Goal: Information Seeking & Learning: Learn about a topic

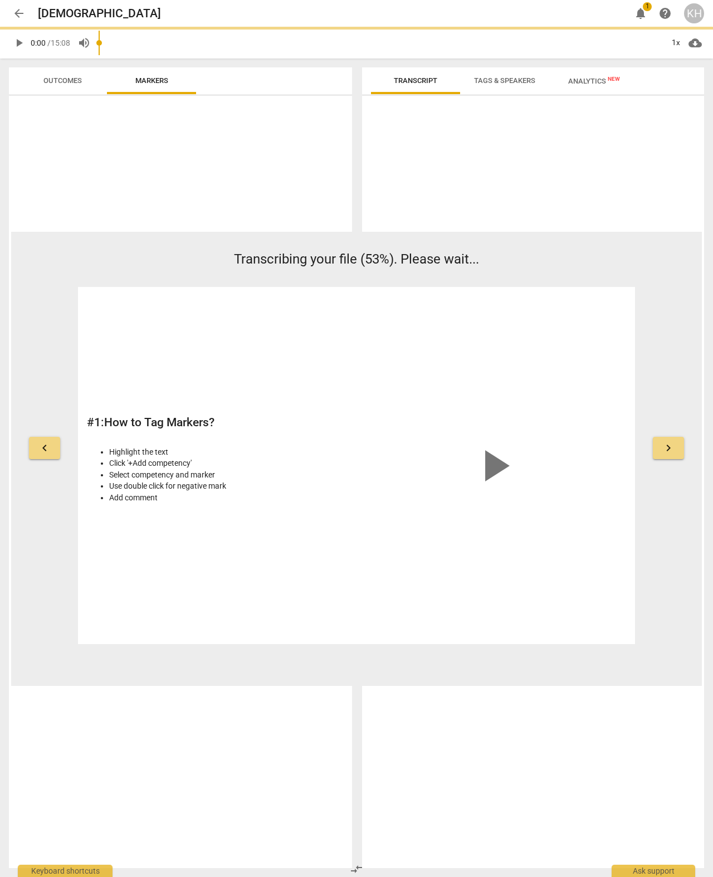
click at [135, 169] on div at bounding box center [180, 482] width 343 height 772
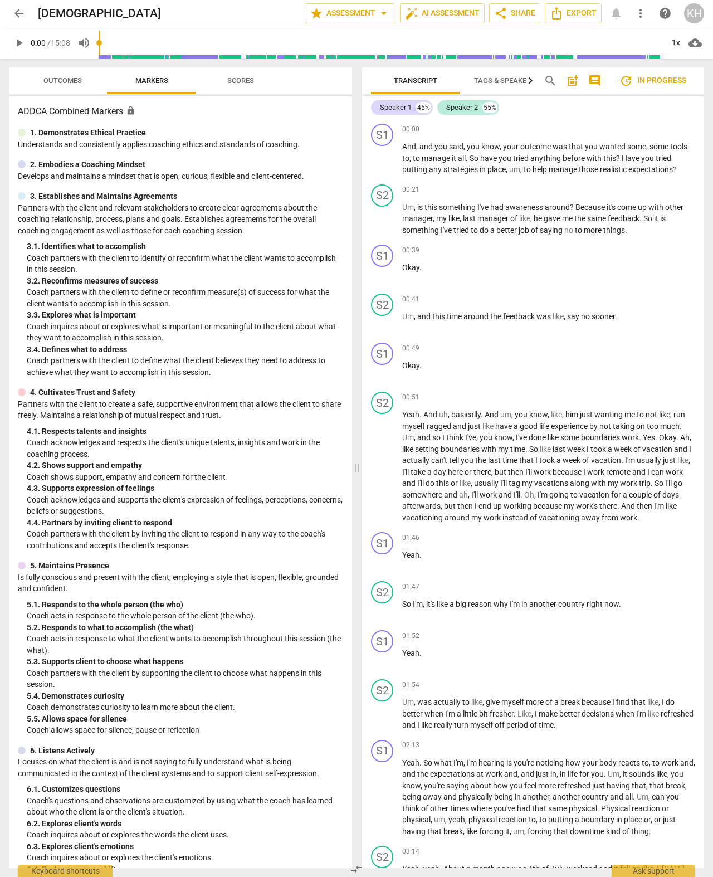
click at [573, 87] on span "post_add" at bounding box center [572, 80] width 13 height 13
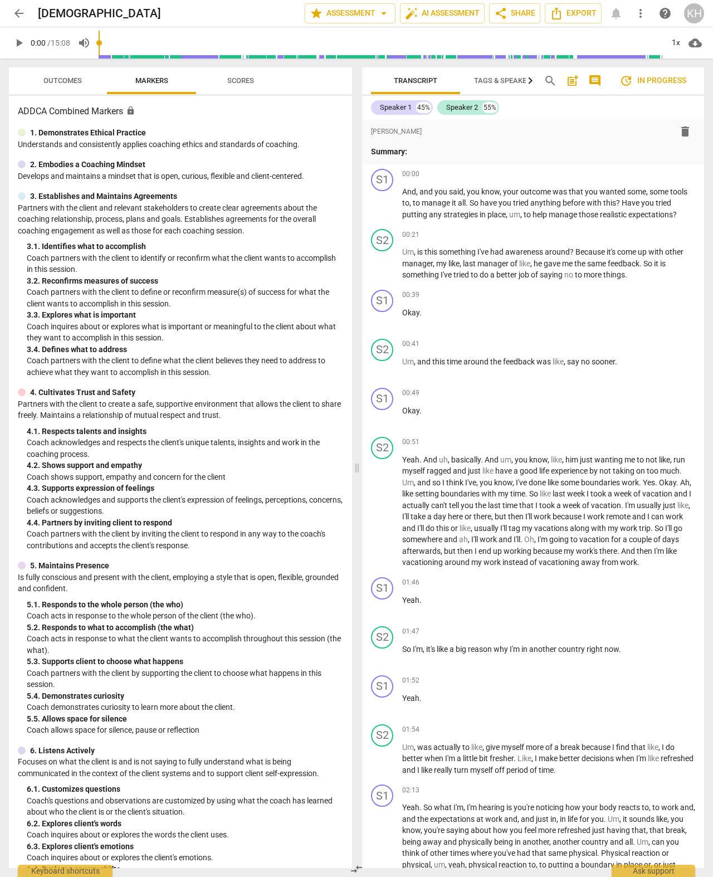
click at [422, 153] on p "Summary:" at bounding box center [533, 152] width 324 height 12
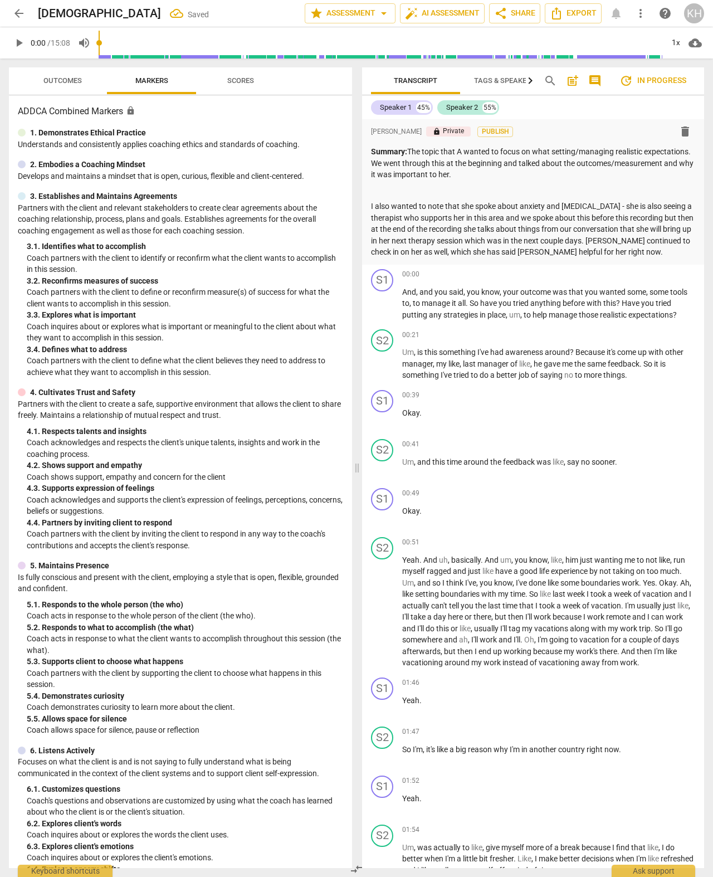
click at [628, 243] on p "I also wanted to note that she spoke about anxiety and [MEDICAL_DATA] - she is …" at bounding box center [533, 228] width 324 height 57
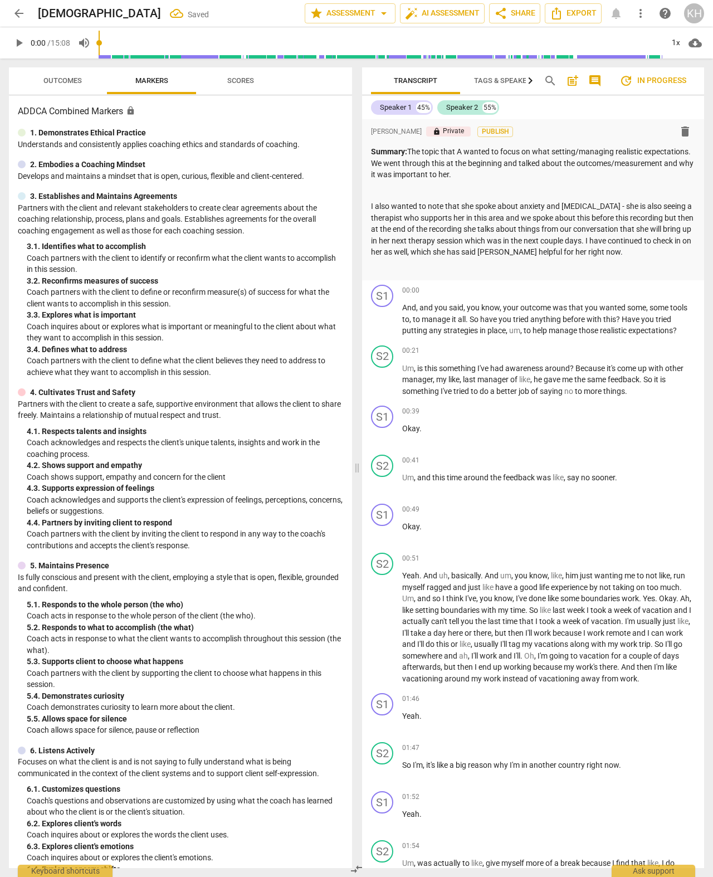
click at [503, 130] on span "Publish" at bounding box center [495, 131] width 17 height 9
click at [524, 253] on p "I also wanted to note that she spoke about anxiety and [MEDICAL_DATA] - she is …" at bounding box center [533, 228] width 324 height 57
click at [398, 203] on p "I also wanted to note that she spoke about anxiety and [MEDICAL_DATA] - she is …" at bounding box center [533, 228] width 324 height 57
click at [489, 146] on p "Summary: The topic that A wanted to focus on what setting/managing realistic ex…" at bounding box center [533, 163] width 324 height 35
click at [496, 82] on span "Tags & Speakers" at bounding box center [504, 80] width 61 height 8
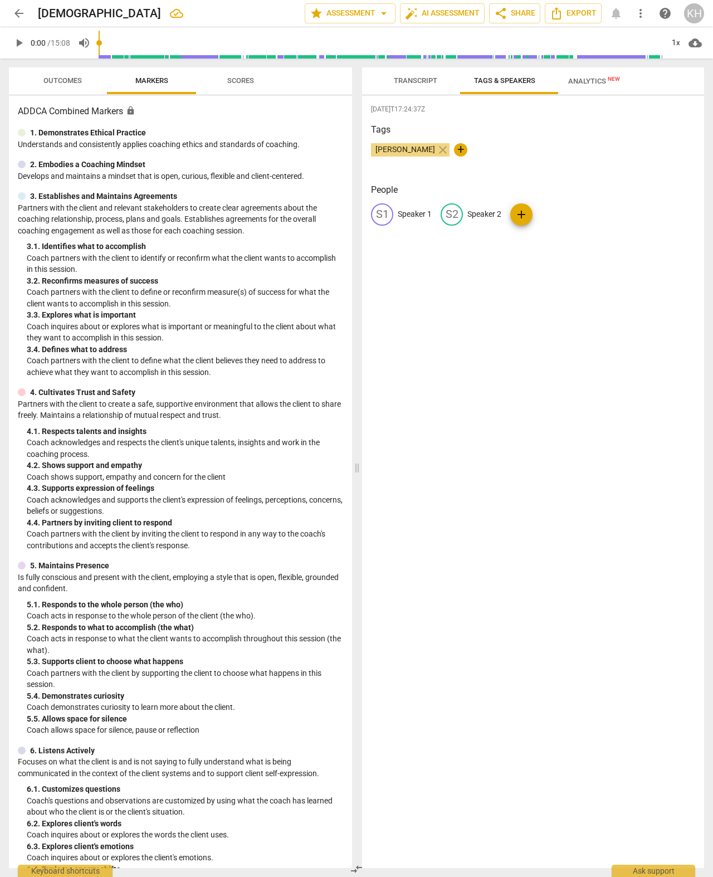
click at [422, 84] on span "Transcript" at bounding box center [415, 80] width 43 height 8
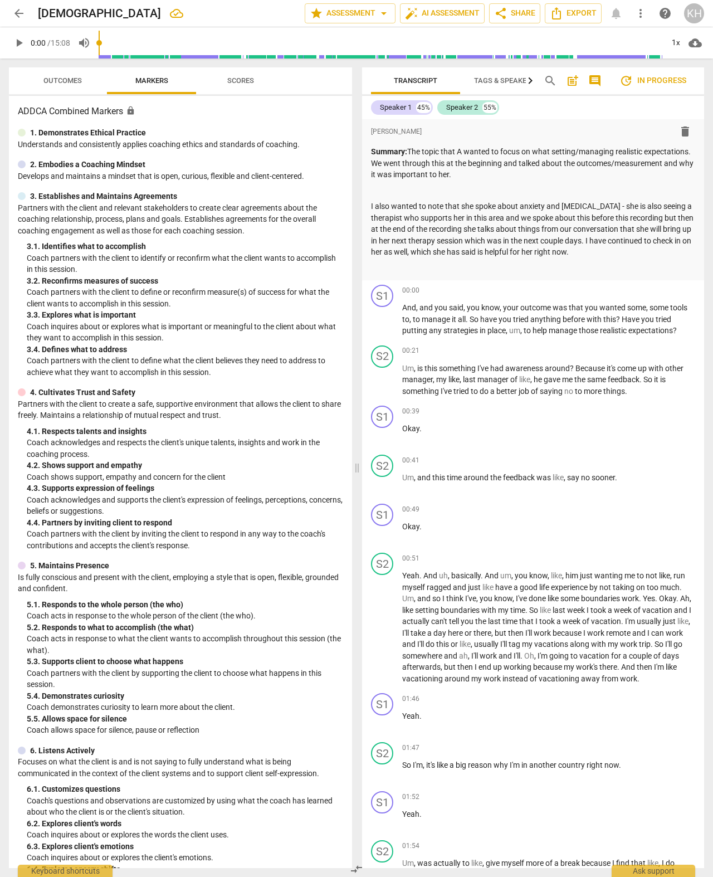
click at [495, 84] on span "Tags & Speakers" at bounding box center [504, 80] width 61 height 8
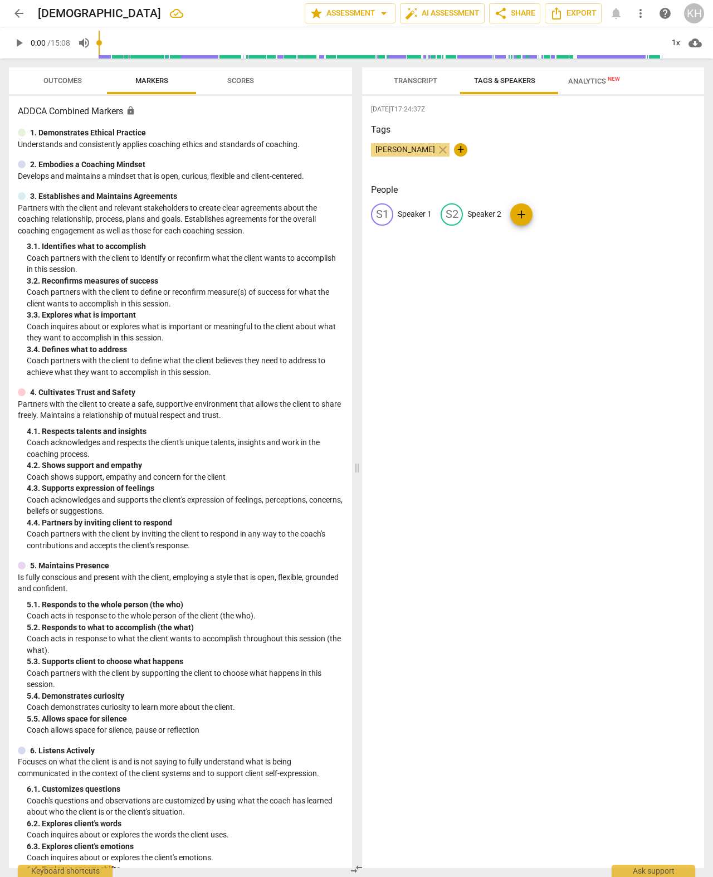
click at [600, 88] on span "Analytics New" at bounding box center [594, 80] width 79 height 17
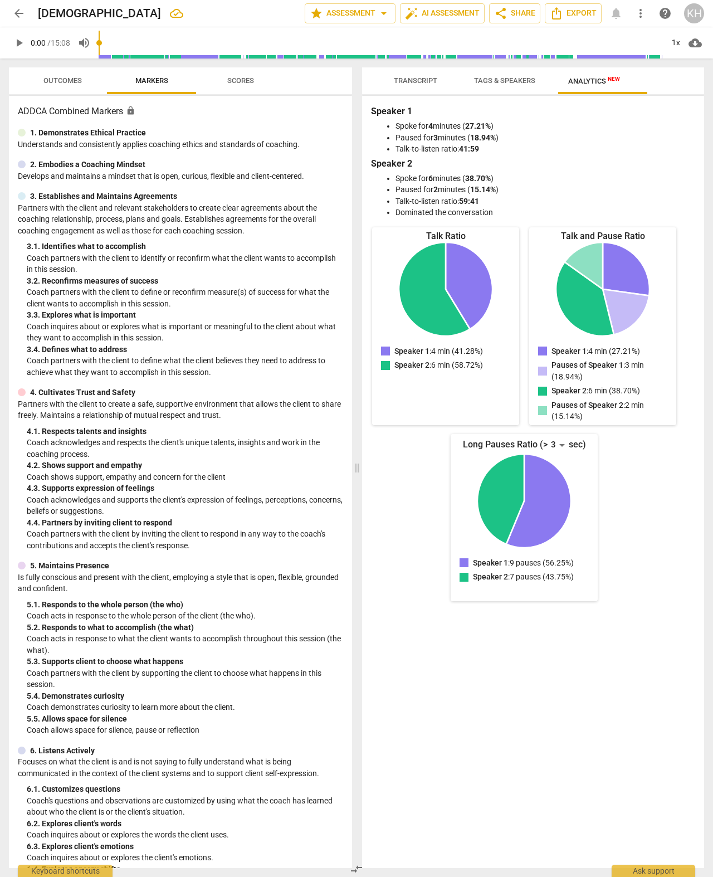
click at [24, 13] on span "arrow_back" at bounding box center [18, 13] width 13 height 13
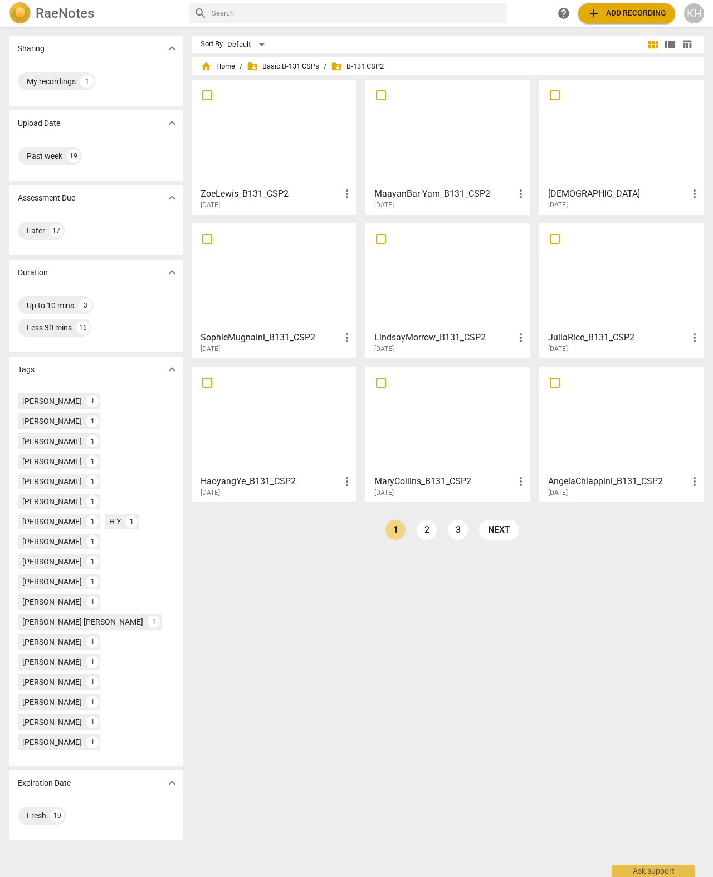
click at [454, 535] on link "3" at bounding box center [458, 530] width 20 height 20
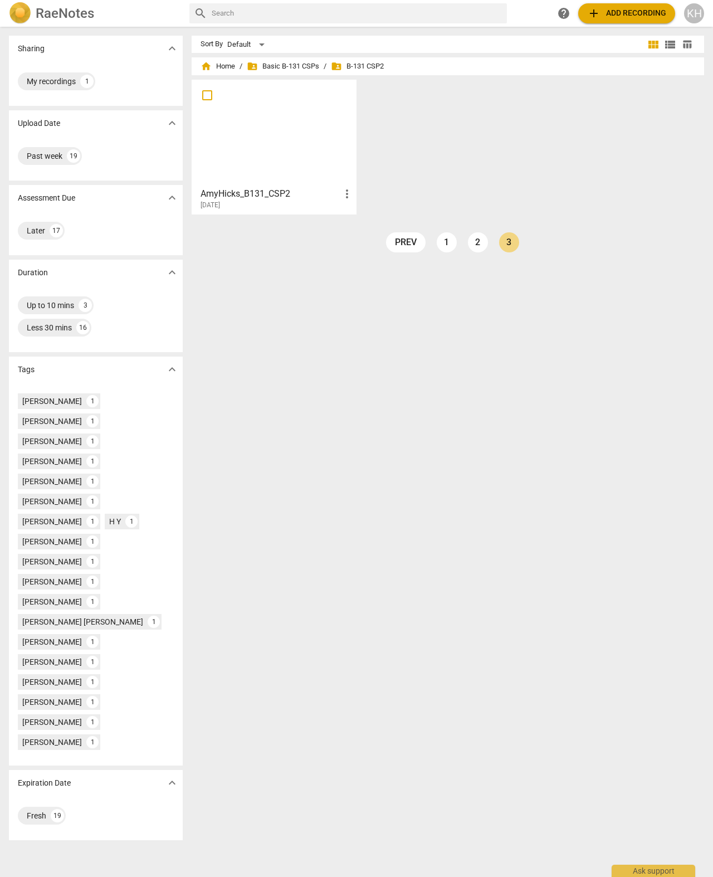
click at [443, 243] on link "1" at bounding box center [447, 242] width 20 height 20
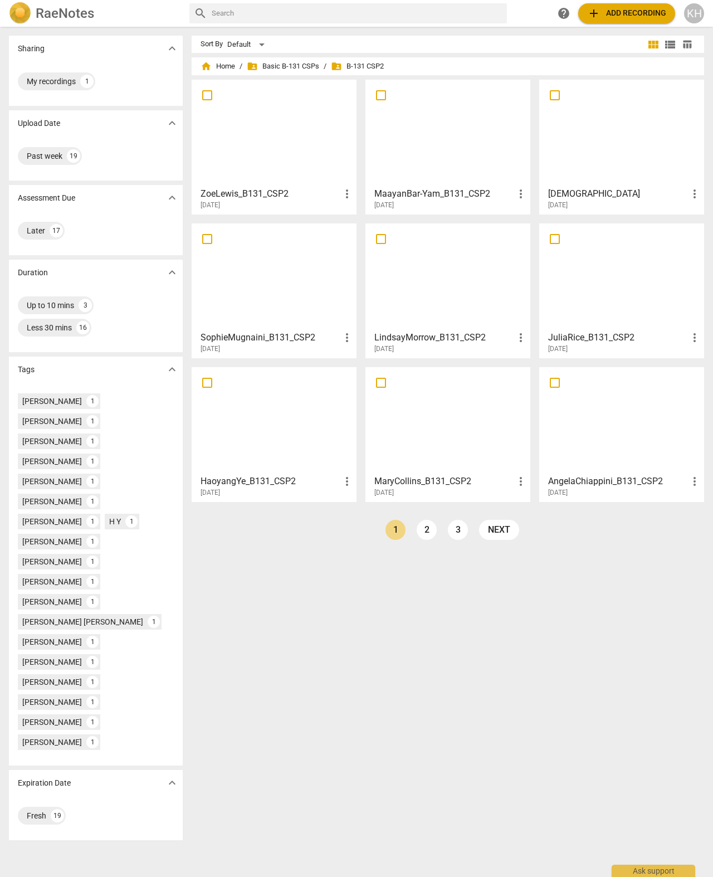
click at [238, 148] on div at bounding box center [273, 133] width 157 height 99
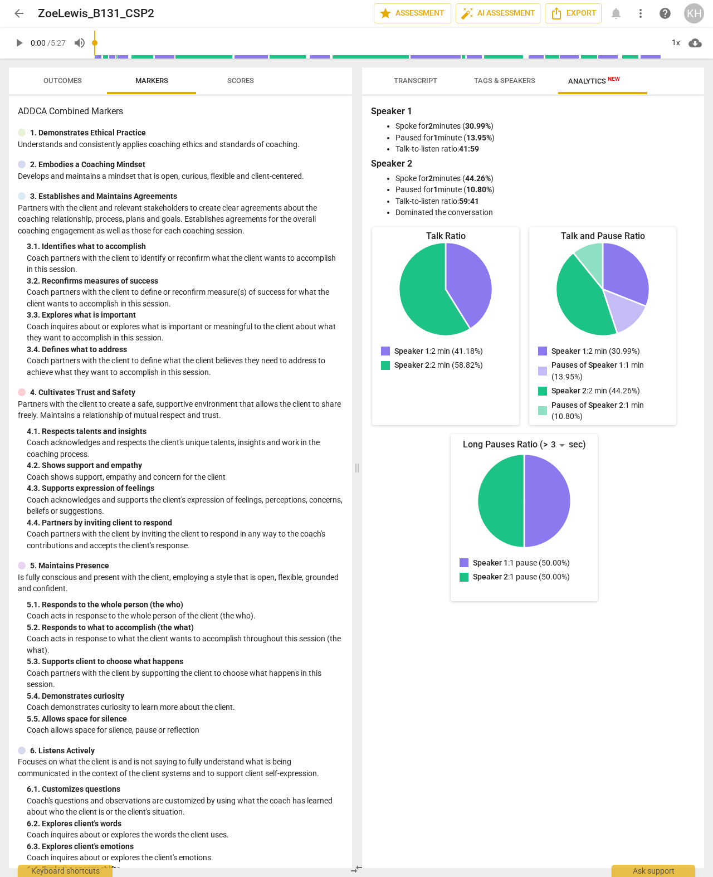
click at [515, 84] on span "Tags & Speakers" at bounding box center [504, 80] width 61 height 8
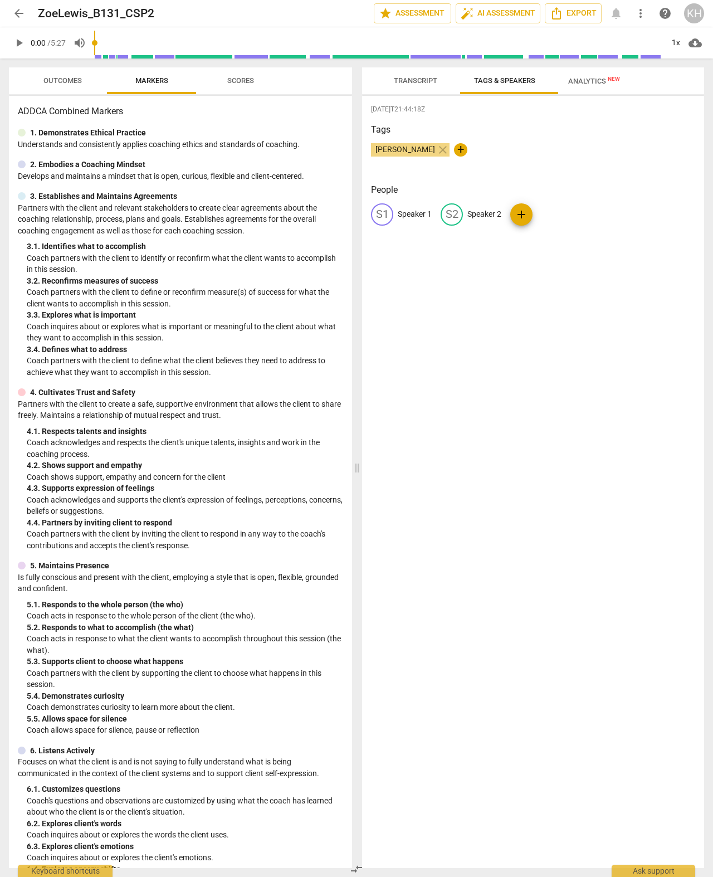
click at [399, 76] on span "Transcript" at bounding box center [415, 80] width 43 height 8
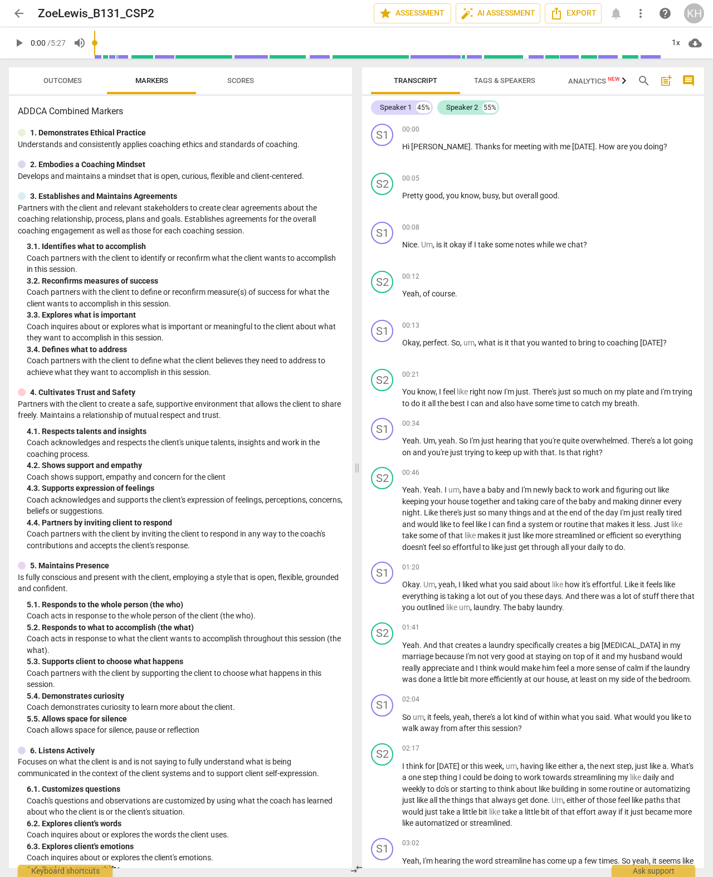
click at [19, 17] on span "arrow_back" at bounding box center [18, 13] width 13 height 13
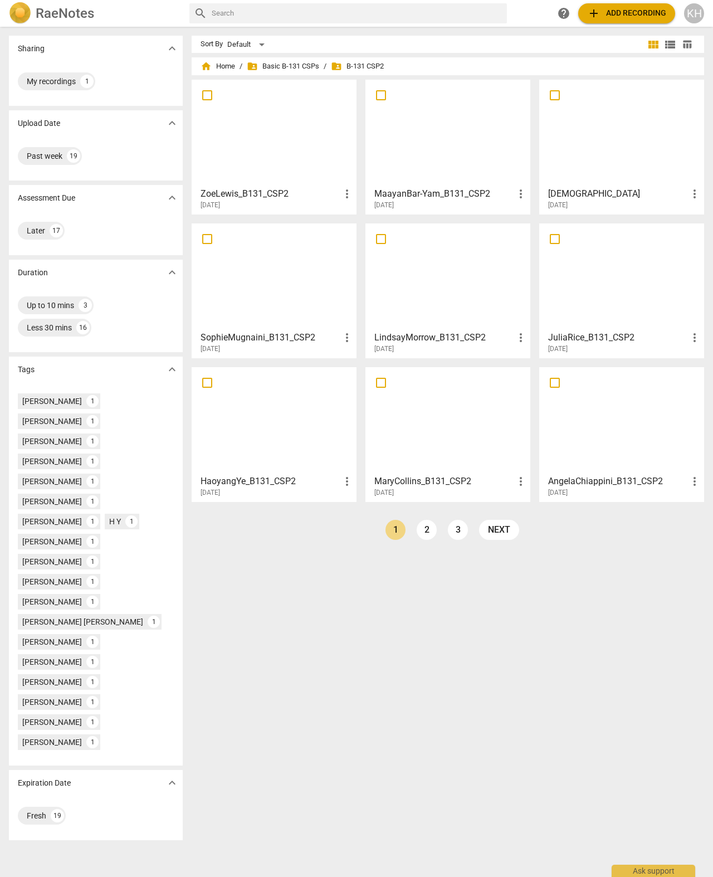
click at [409, 136] on div at bounding box center [447, 133] width 157 height 99
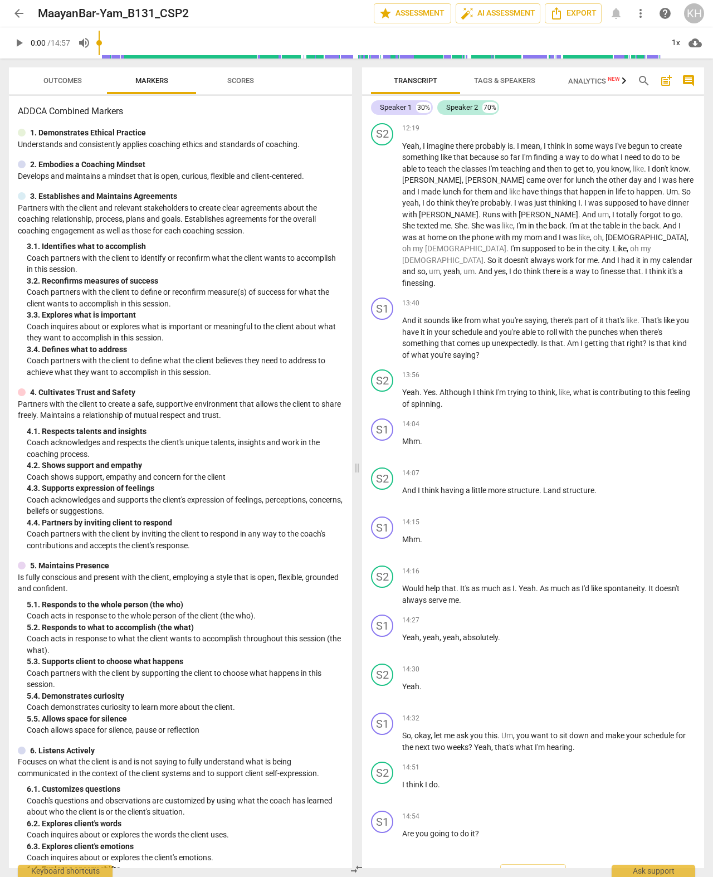
scroll to position [3217, 0]
click at [19, 19] on span "arrow_back" at bounding box center [18, 13] width 13 height 13
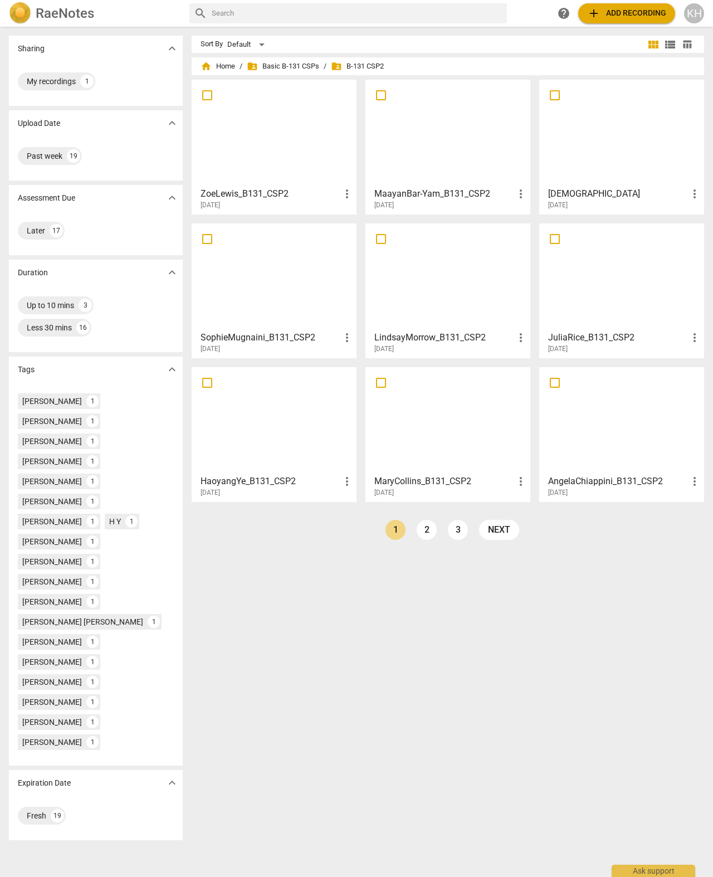
click at [273, 340] on h3 "SophieMugnaini_B131_CSP2" at bounding box center [270, 337] width 140 height 13
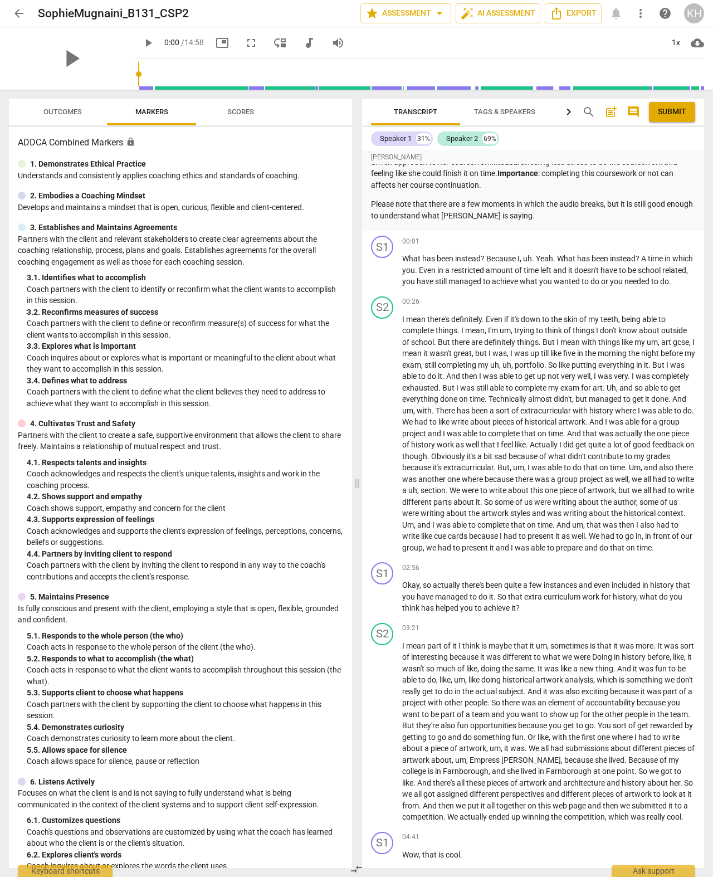
scroll to position [101, 0]
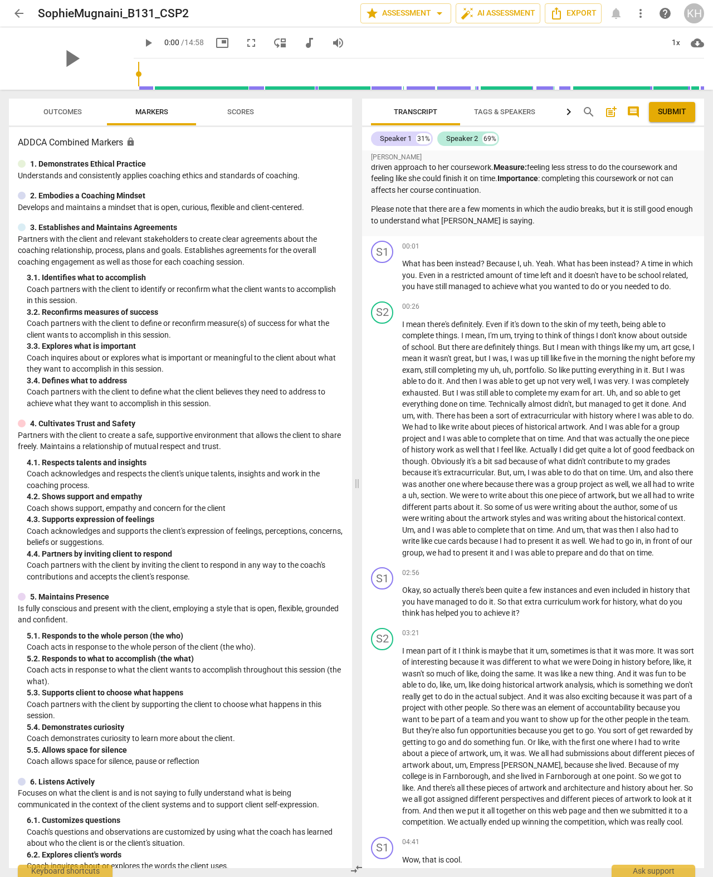
click at [562, 112] on span "Analytics New" at bounding box center [594, 112] width 79 height 17
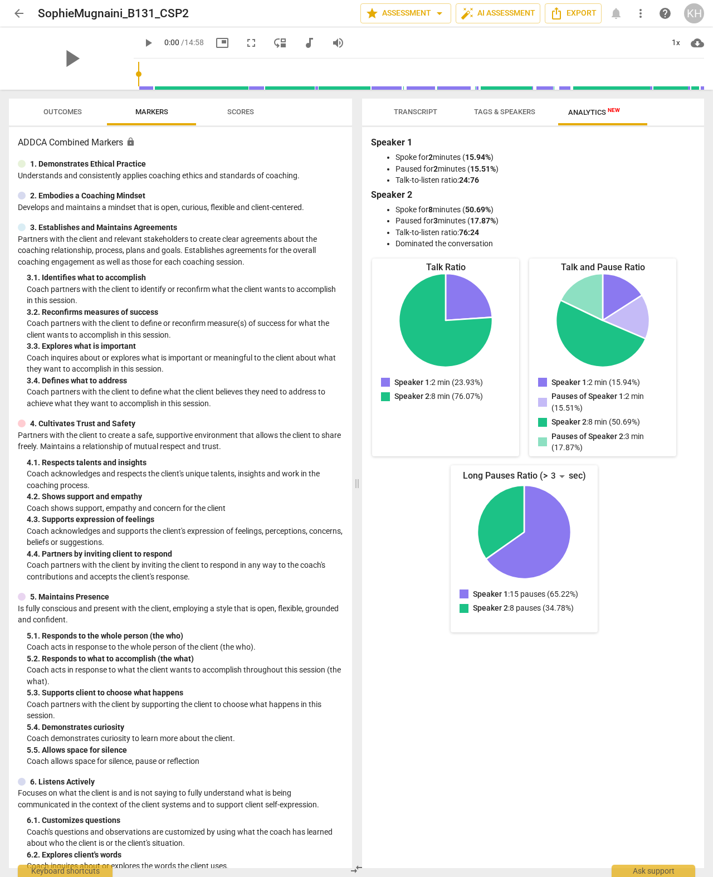
click at [16, 17] on span "arrow_back" at bounding box center [18, 13] width 13 height 13
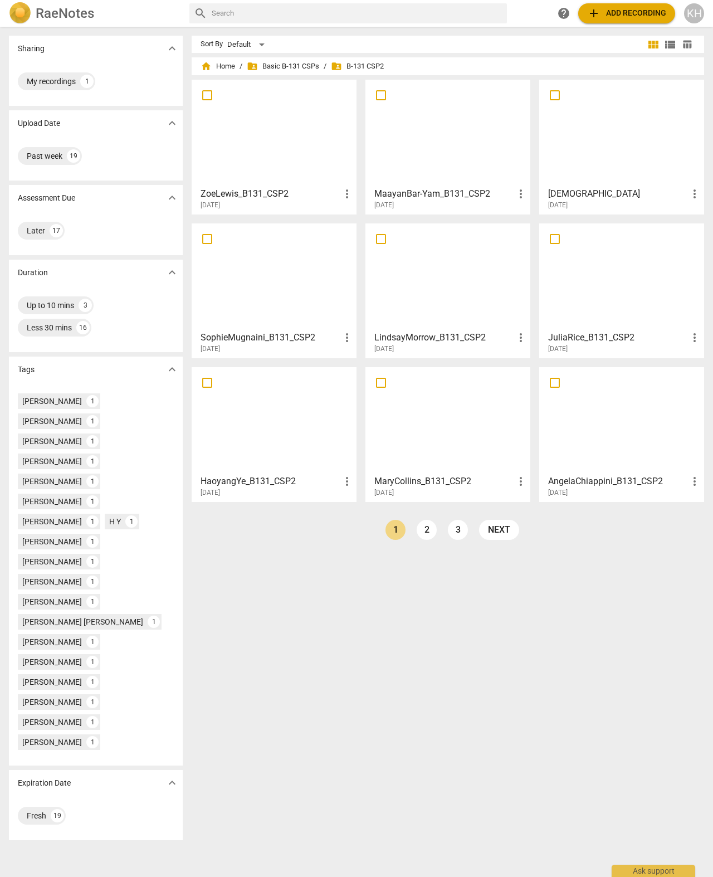
click at [412, 272] on div at bounding box center [447, 276] width 157 height 99
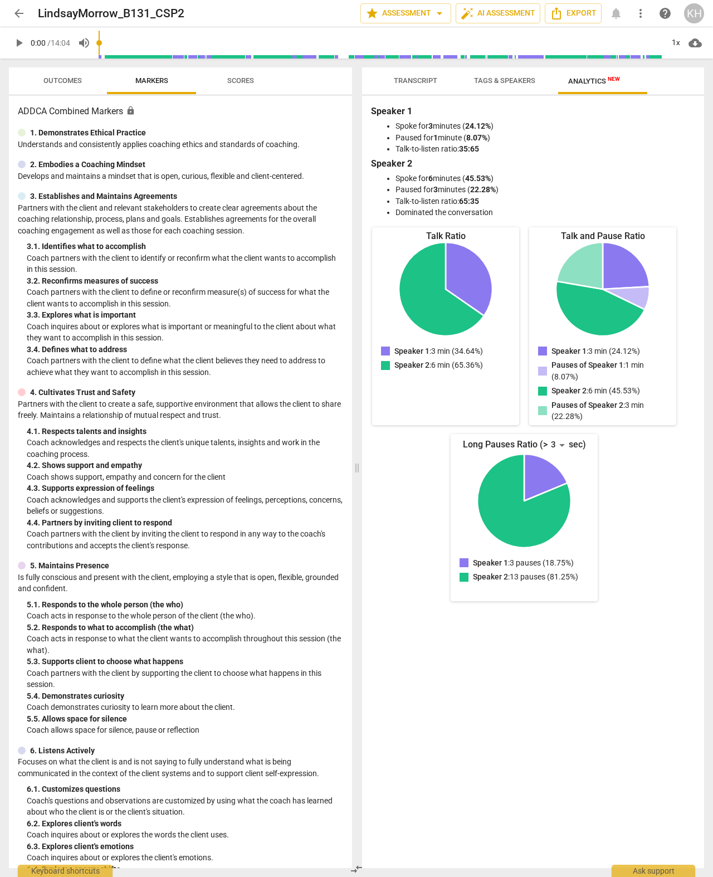
click at [414, 80] on span "Transcript" at bounding box center [415, 80] width 43 height 8
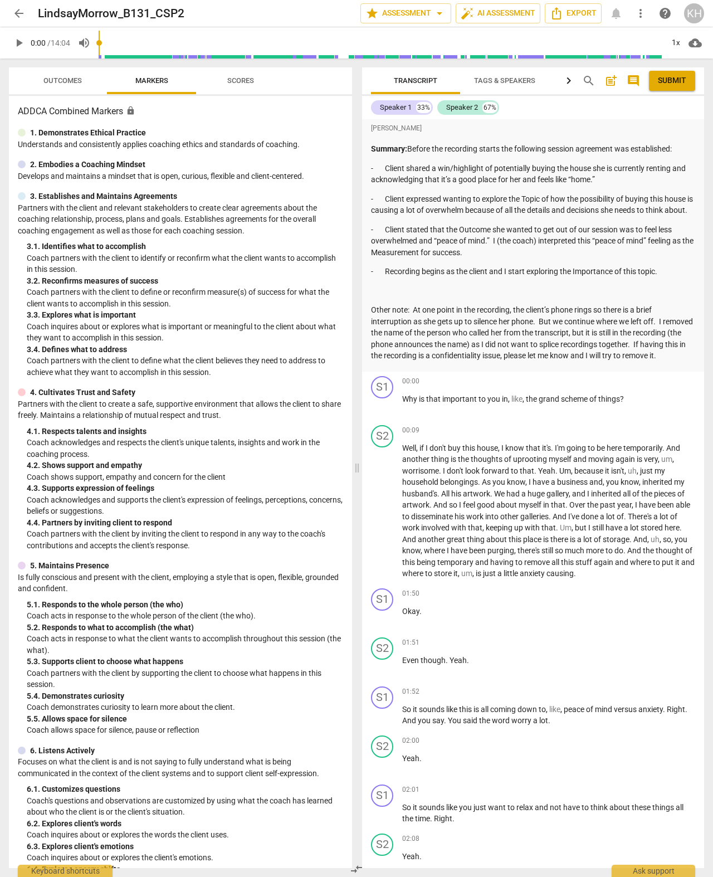
click at [27, 10] on span "arrow_back" at bounding box center [19, 13] width 20 height 13
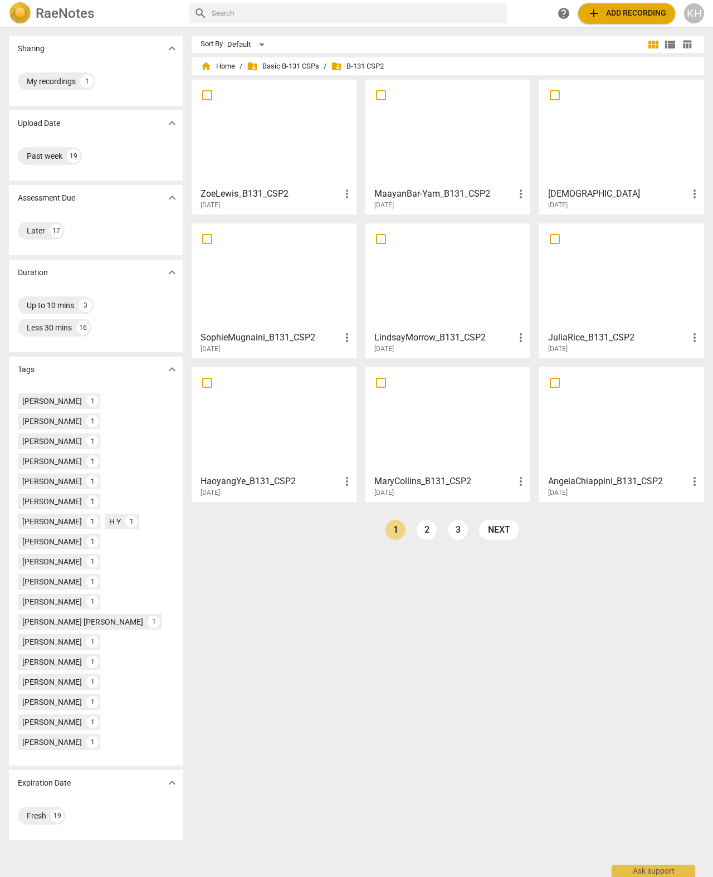
click at [596, 300] on div at bounding box center [621, 276] width 157 height 99
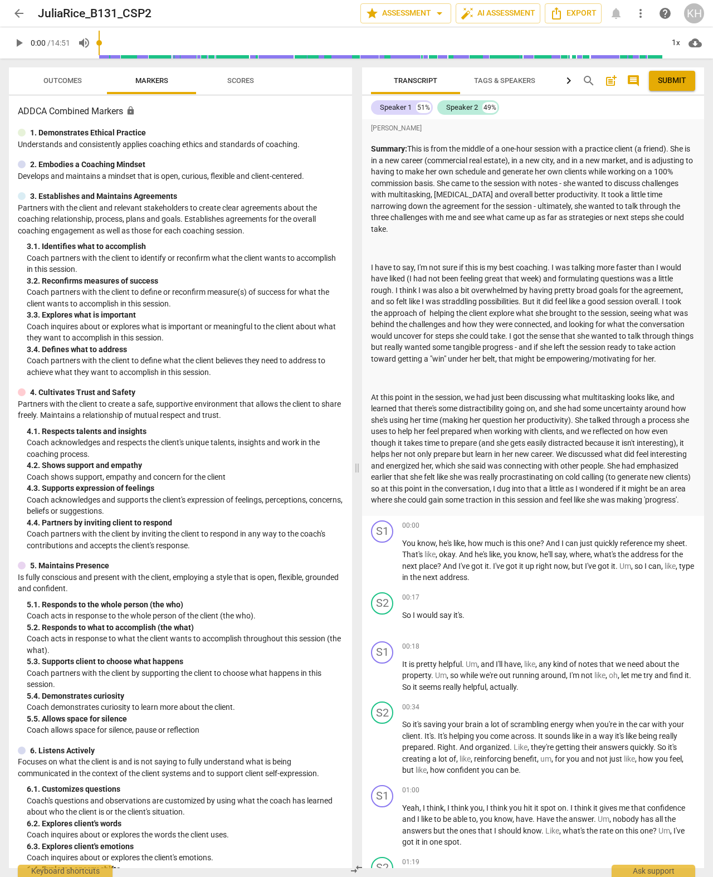
click at [16, 14] on span "arrow_back" at bounding box center [18, 13] width 13 height 13
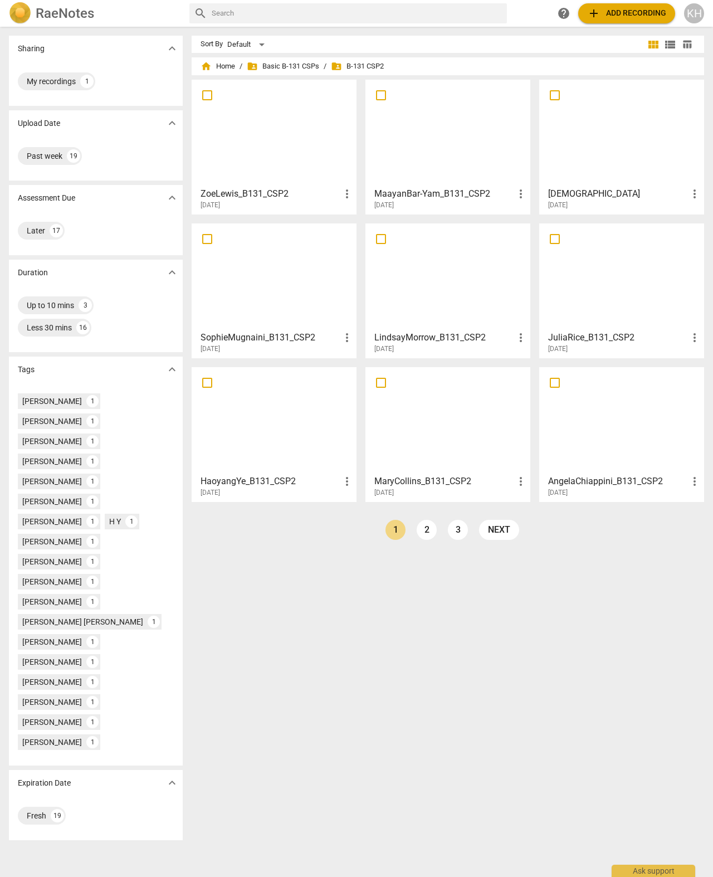
click at [406, 277] on div at bounding box center [447, 276] width 157 height 99
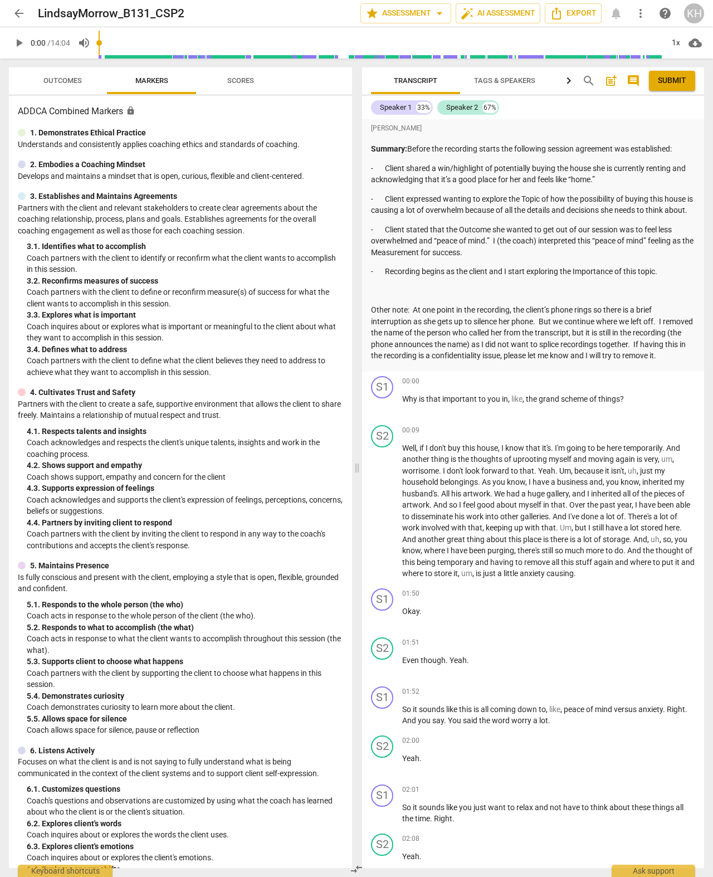
click at [18, 9] on span "arrow_back" at bounding box center [18, 13] width 13 height 13
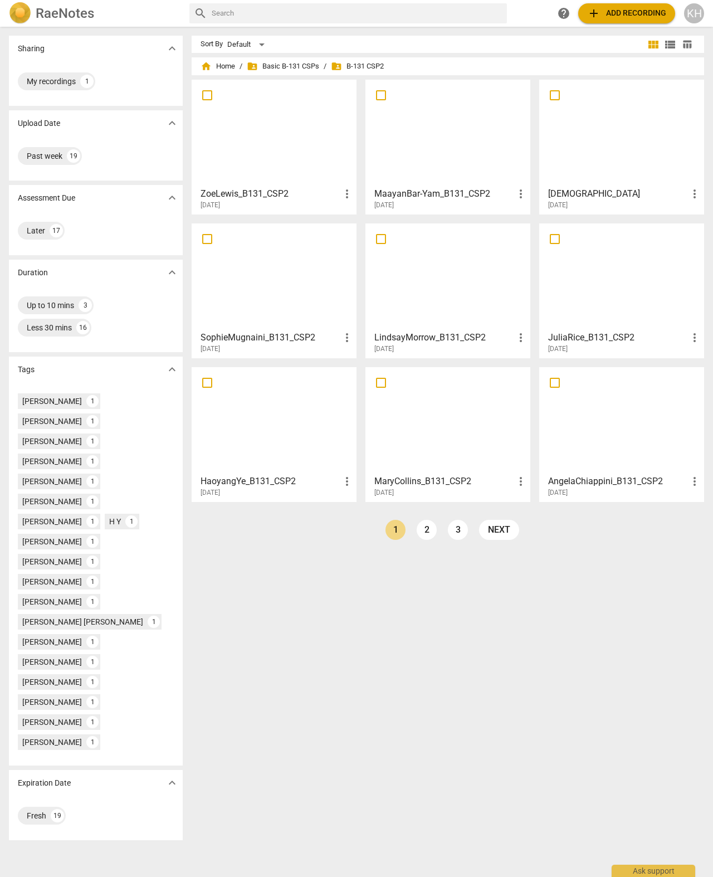
click at [586, 160] on div at bounding box center [621, 133] width 157 height 99
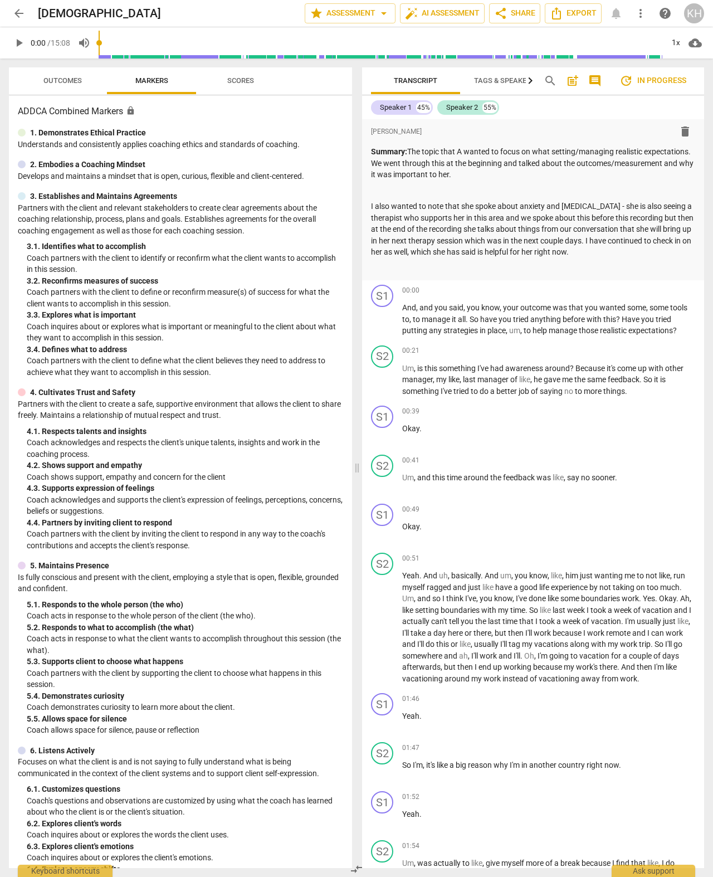
click at [579, 211] on p "I also wanted to note that she spoke about anxiety and [MEDICAL_DATA] - she is …" at bounding box center [533, 228] width 324 height 57
click at [590, 172] on p "Summary: The topic that A wanted to focus on what setting/managing realistic ex…" at bounding box center [533, 163] width 324 height 35
click at [470, 151] on p "Summary: The topic that A wanted to focus on what setting/managing realistic ex…" at bounding box center [533, 163] width 324 height 35
click at [415, 152] on p "Summary: The topic that the client wanted to focus on what setting/managing rea…" at bounding box center [533, 163] width 324 height 35
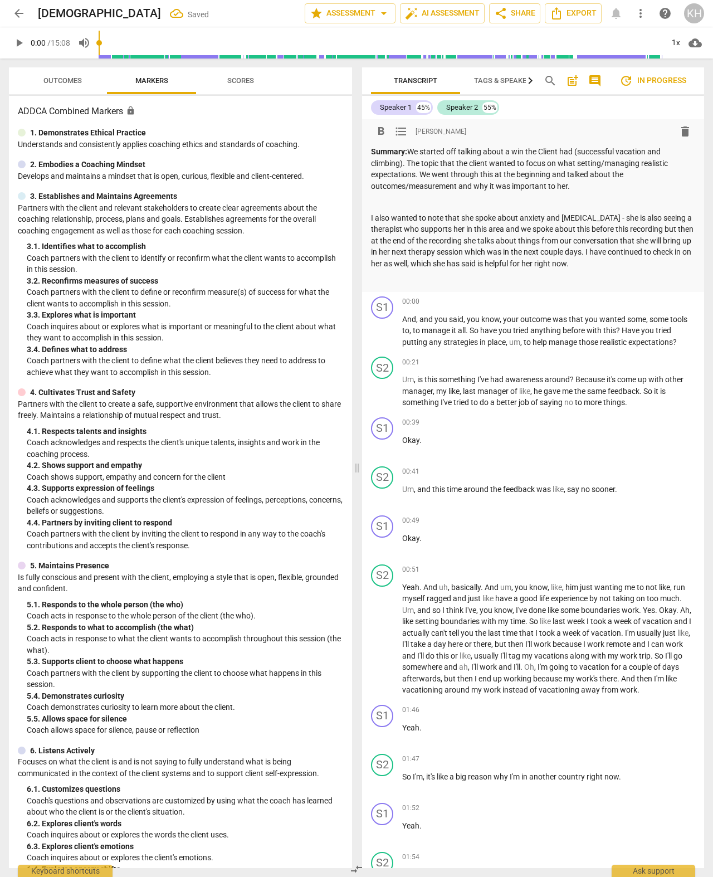
click at [476, 164] on p "Summary: We started off talking about a win the Client had (successful vacation…" at bounding box center [533, 169] width 324 height 46
click at [609, 217] on p "I also wanted to note that she spoke about anxiety and [MEDICAL_DATA] - she is …" at bounding box center [533, 240] width 324 height 57
click at [613, 215] on p "I also wanted to note that she spoke about anxiety and [MEDICAL_DATA] - she is …" at bounding box center [533, 240] width 324 height 57
click at [623, 264] on p "I also wanted to note that she spoke about anxiety and [MEDICAL_DATA]. She is a…" at bounding box center [533, 240] width 324 height 57
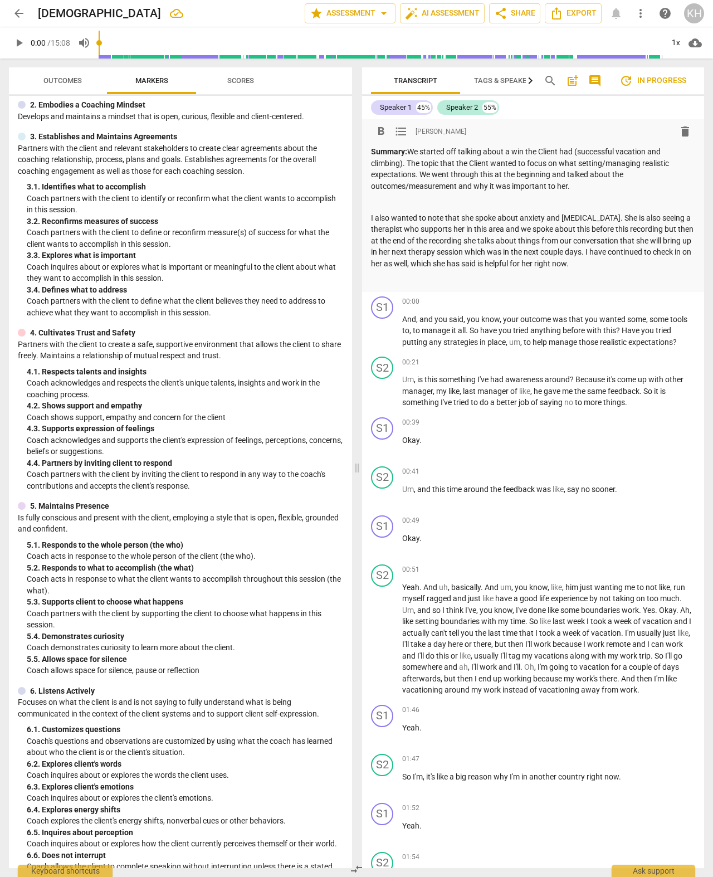
click at [588, 189] on p "Summary: We started off talking about a win the Client had (successful vacation…" at bounding box center [533, 169] width 324 height 46
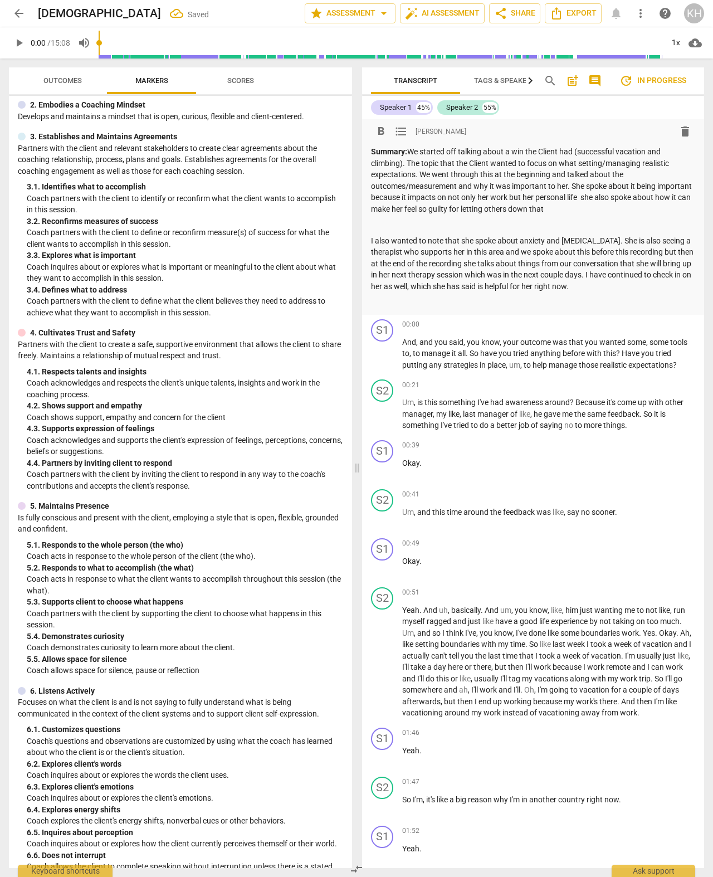
click at [461, 209] on p "Summary: We started off talking about a win the Client had (successful vacation…" at bounding box center [533, 180] width 324 height 68
click at [570, 207] on p "Summary: We started off talking about a win the Client had (successful vacation…" at bounding box center [533, 180] width 324 height 68
click at [563, 211] on p "Summary: We started off talking about a win the Client had (successful vacation…" at bounding box center [533, 180] width 324 height 68
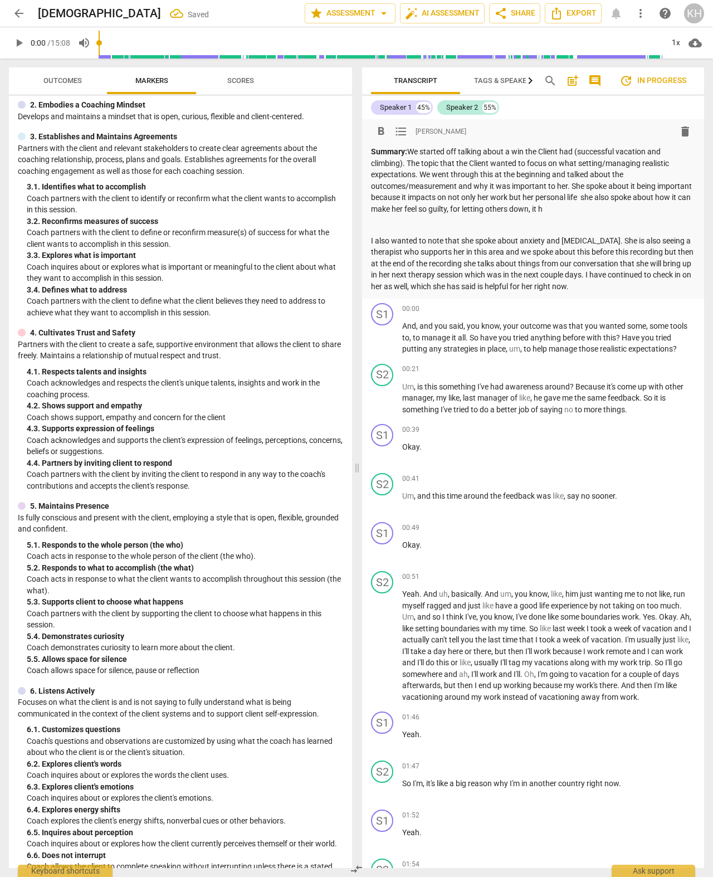
click at [562, 208] on p "Summary: We started off talking about a win the Client had (successful vacation…" at bounding box center [533, 180] width 324 height 68
click at [413, 151] on p "Summary: We started off talking about a win the Client had (successful vacation…" at bounding box center [533, 180] width 324 height 68
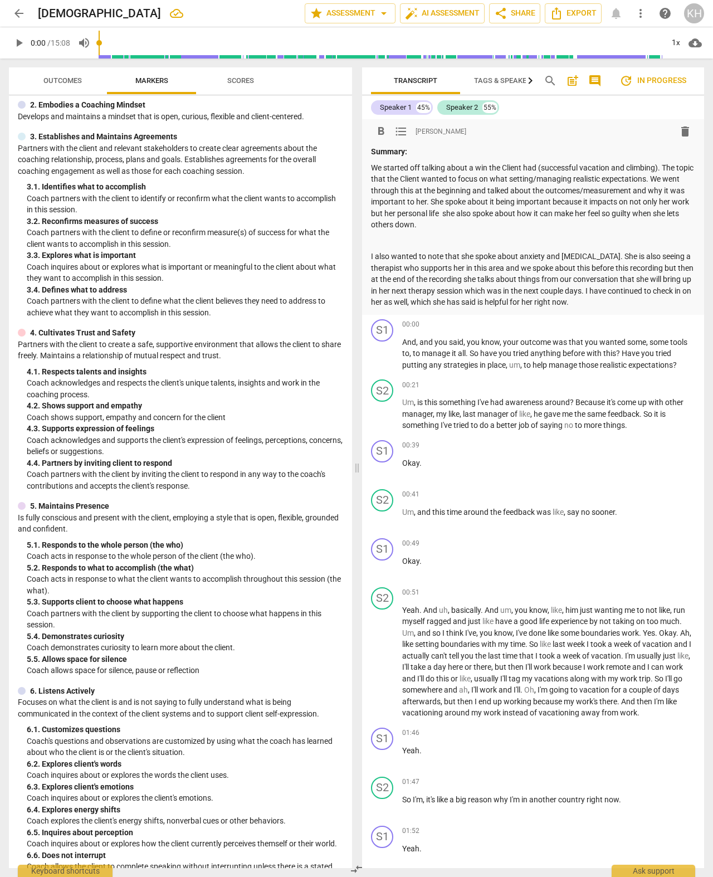
click at [439, 229] on div "Summary: We started off talking about a win the Client had (successful vacation…" at bounding box center [533, 227] width 324 height 162
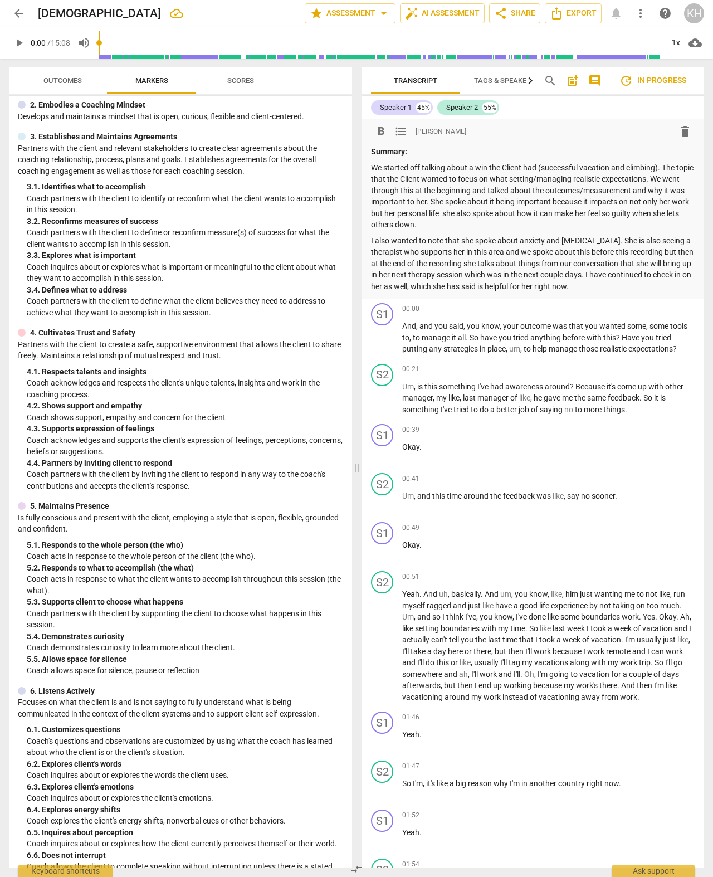
click at [25, 14] on span "arrow_back" at bounding box center [18, 13] width 13 height 13
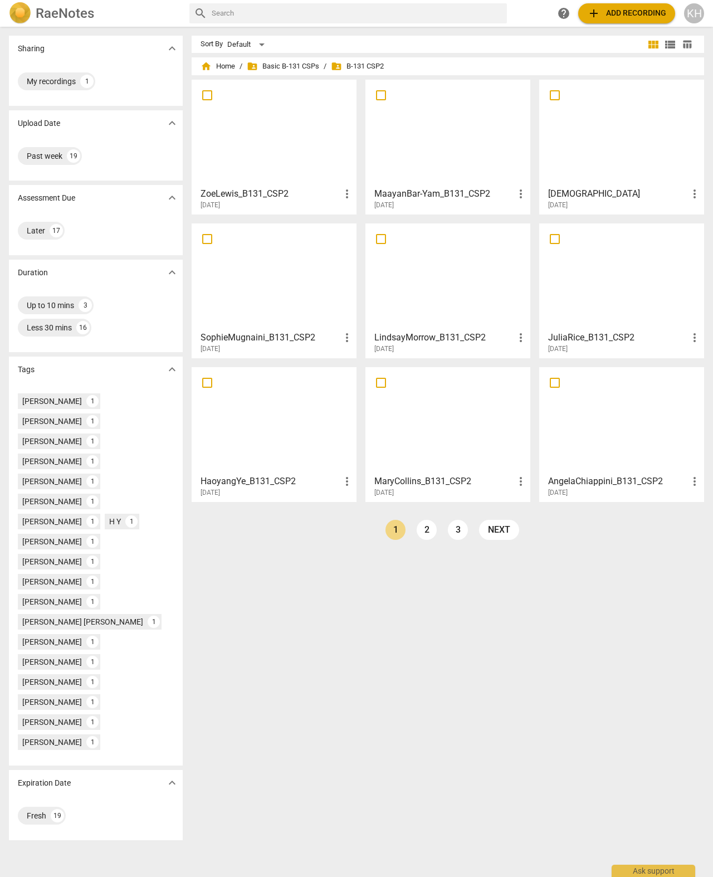
click at [610, 159] on div at bounding box center [621, 133] width 157 height 99
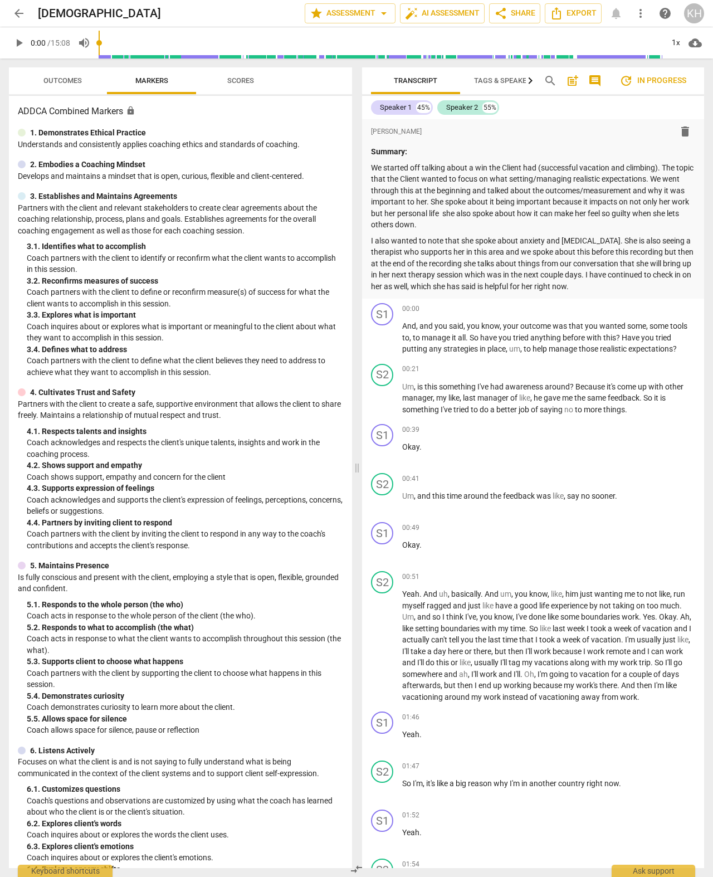
click at [21, 14] on span "arrow_back" at bounding box center [18, 13] width 13 height 13
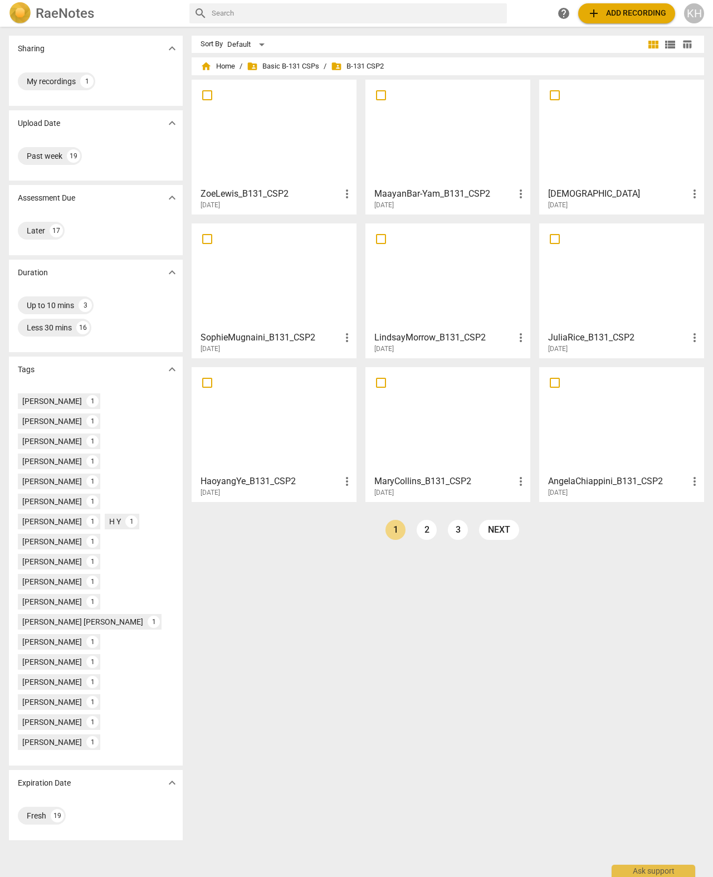
scroll to position [36, 0]
click at [453, 371] on div at bounding box center [447, 420] width 157 height 99
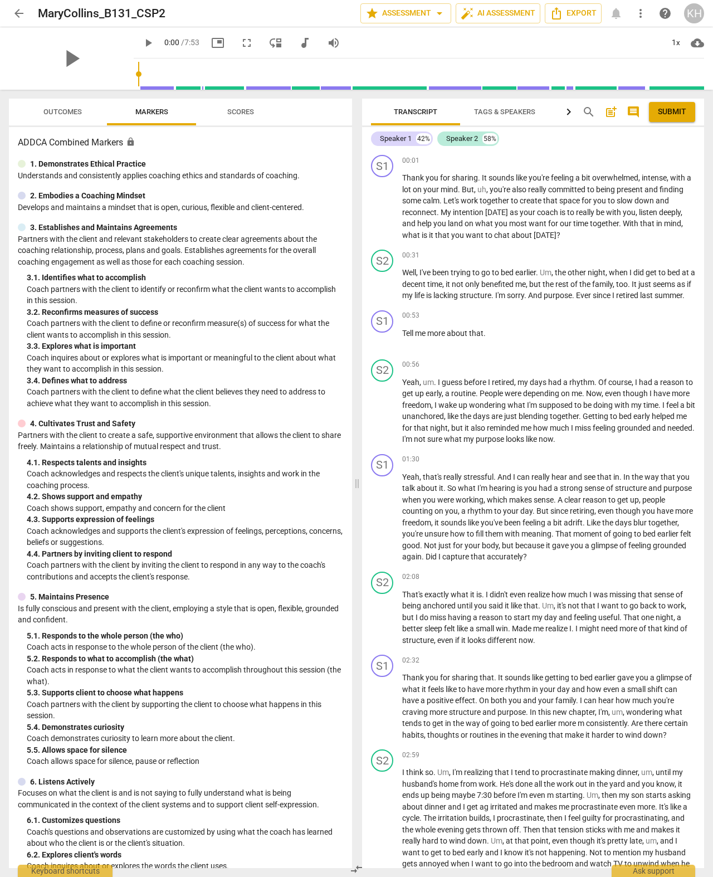
click at [19, 16] on span "arrow_back" at bounding box center [18, 13] width 13 height 13
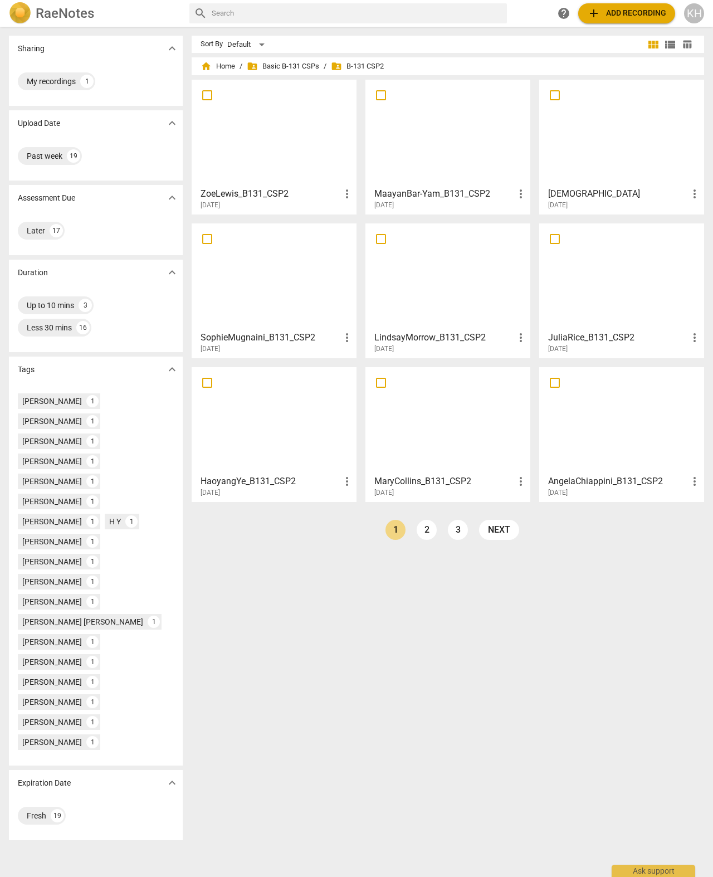
click at [597, 417] on div at bounding box center [621, 420] width 157 height 99
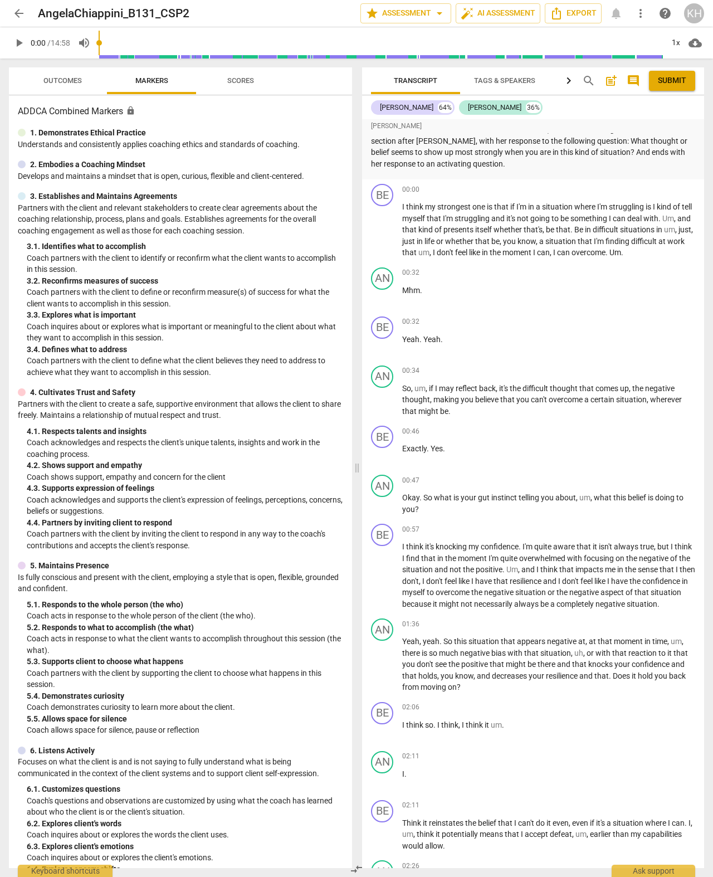
scroll to position [43, 0]
click at [21, 17] on span "arrow_back" at bounding box center [18, 13] width 13 height 13
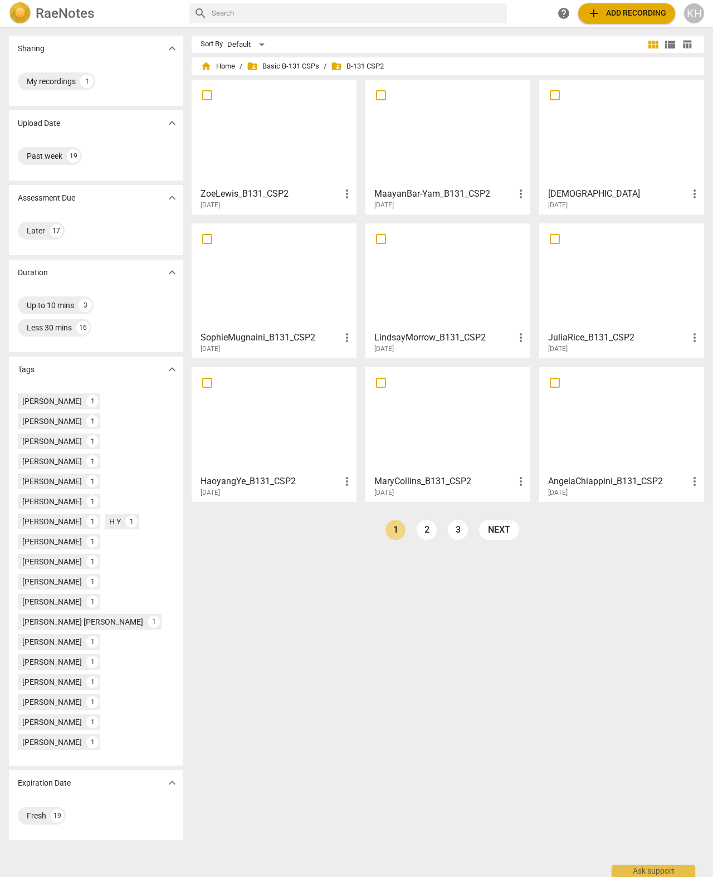
click at [417, 528] on link "2" at bounding box center [427, 530] width 20 height 20
click at [228, 163] on div at bounding box center [273, 133] width 157 height 99
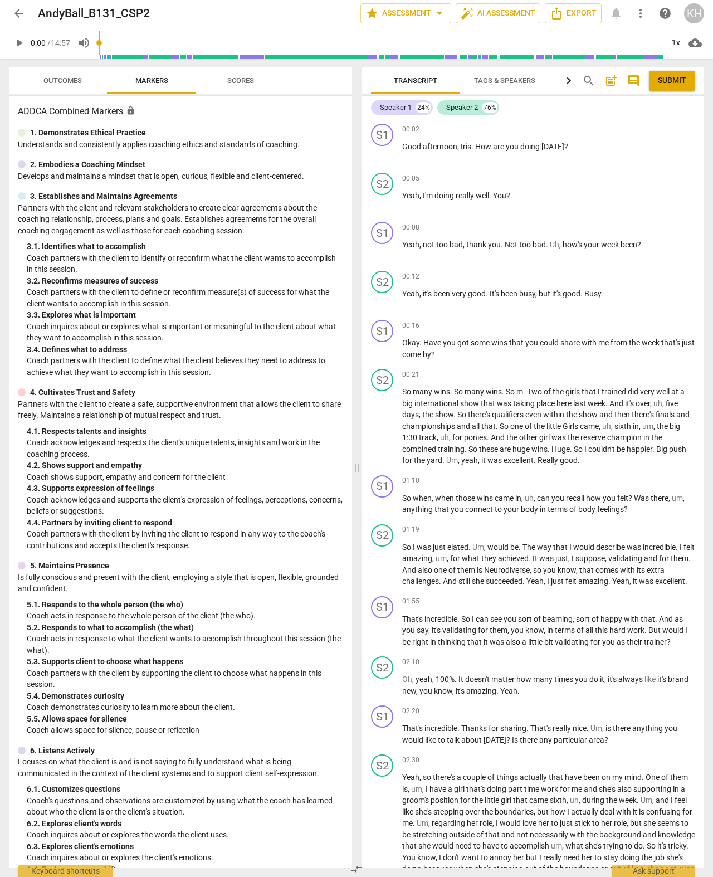
click at [17, 12] on span "arrow_back" at bounding box center [18, 13] width 13 height 13
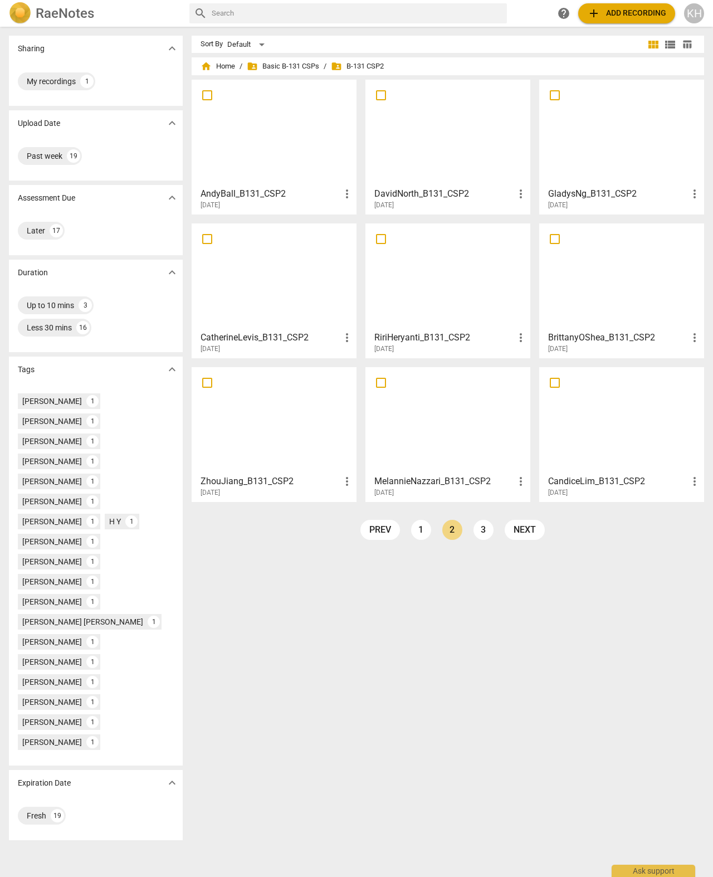
click at [385, 172] on div at bounding box center [447, 133] width 157 height 99
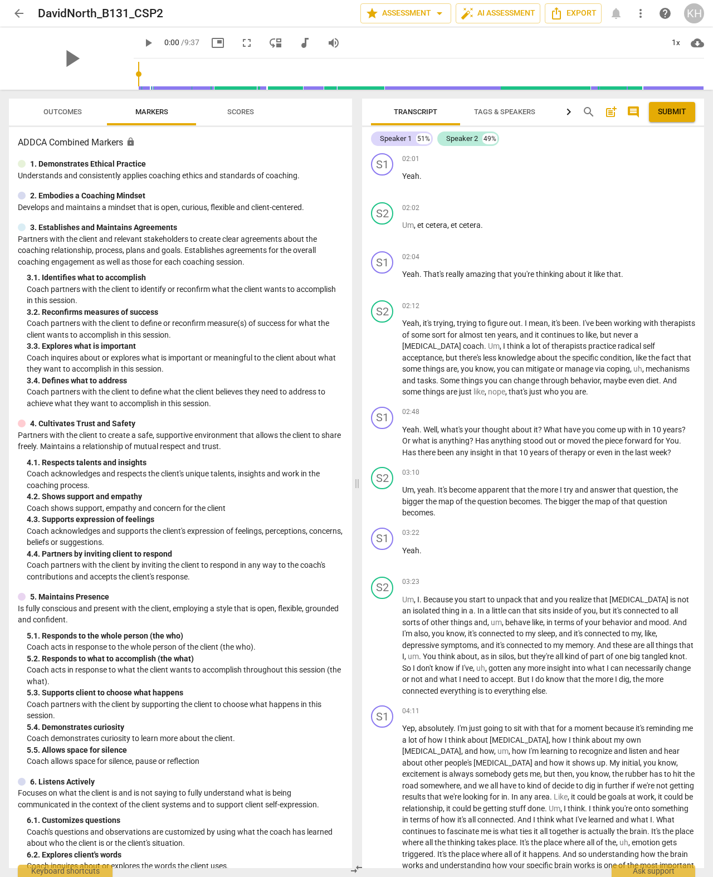
scroll to position [727, 0]
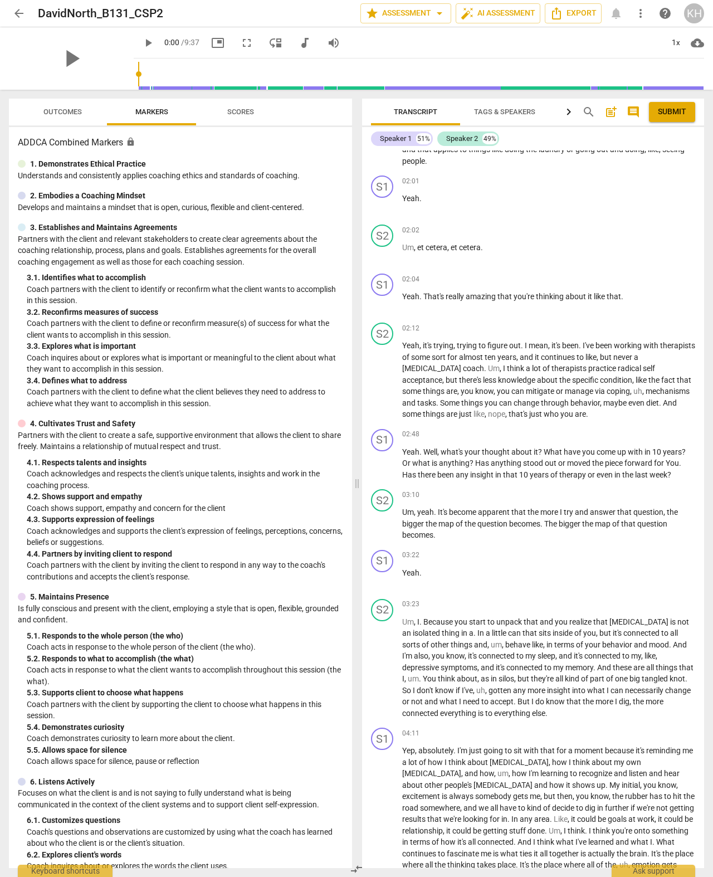
click at [18, 16] on span "arrow_back" at bounding box center [18, 13] width 13 height 13
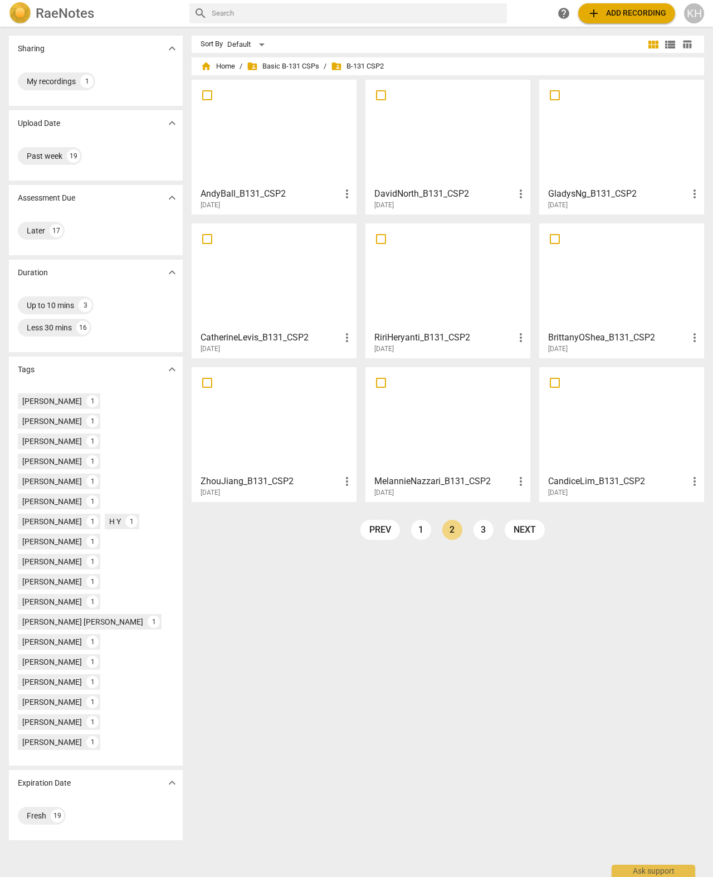
click at [604, 170] on div at bounding box center [621, 133] width 157 height 99
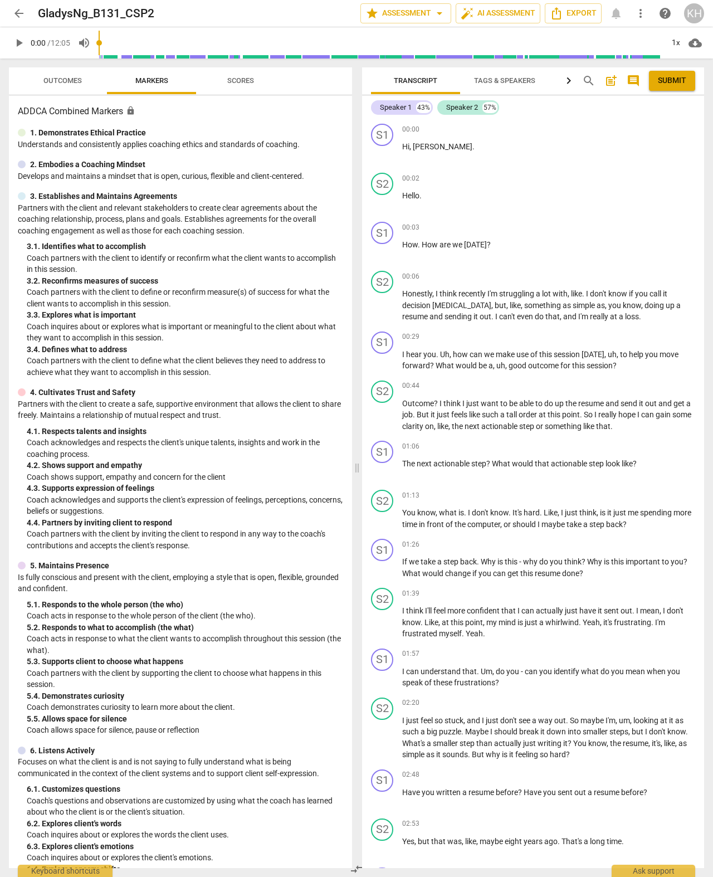
scroll to position [-1, 0]
click at [19, 15] on span "arrow_back" at bounding box center [18, 13] width 13 height 13
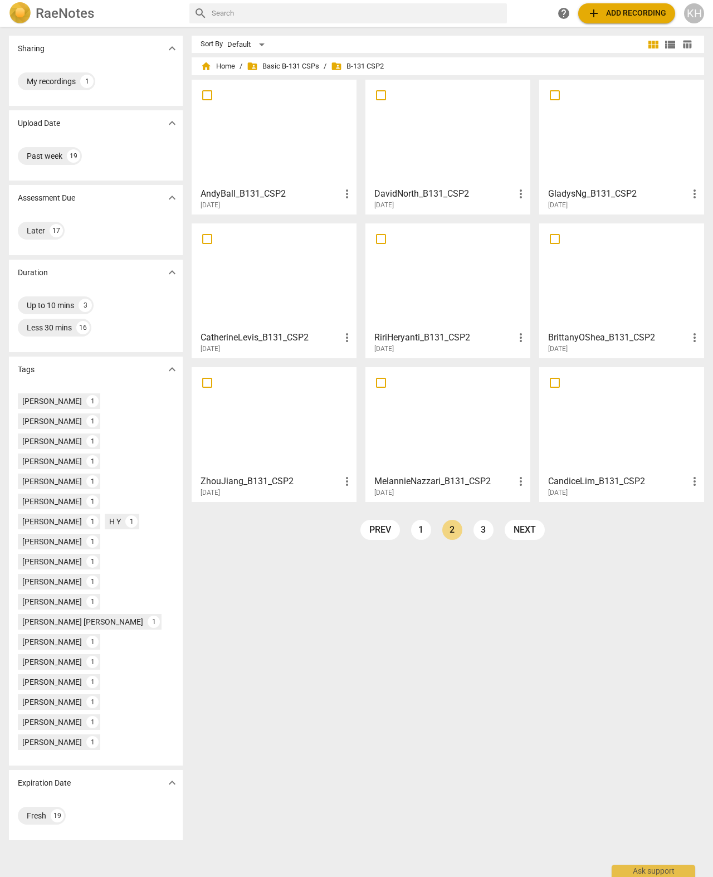
click at [419, 531] on link "1" at bounding box center [421, 530] width 20 height 20
click at [613, 175] on div at bounding box center [621, 133] width 157 height 99
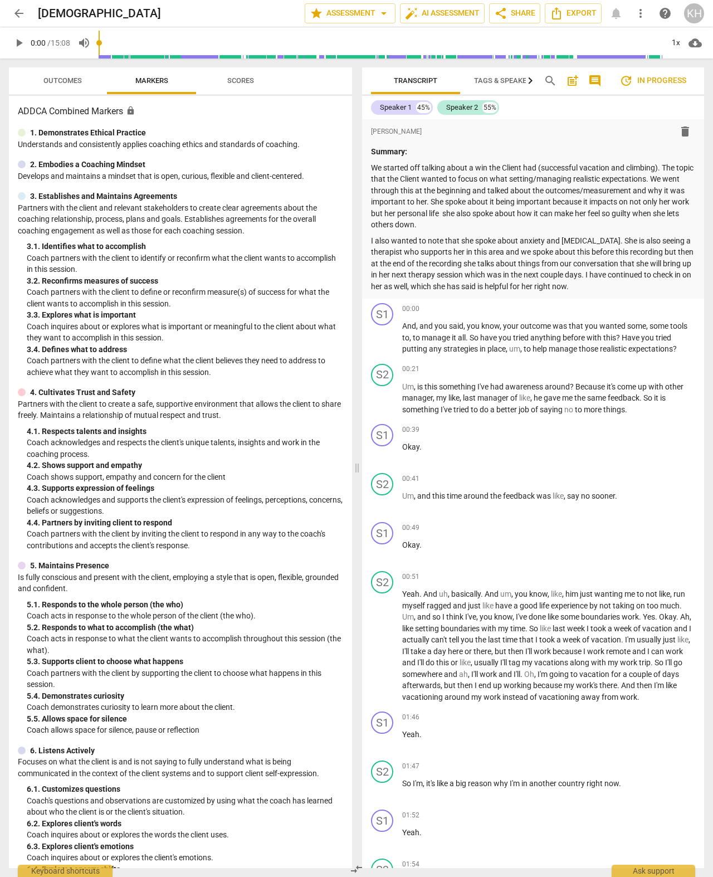
click at [639, 286] on p "I also wanted to note that she spoke about anxiety and [MEDICAL_DATA]. She is a…" at bounding box center [533, 263] width 324 height 57
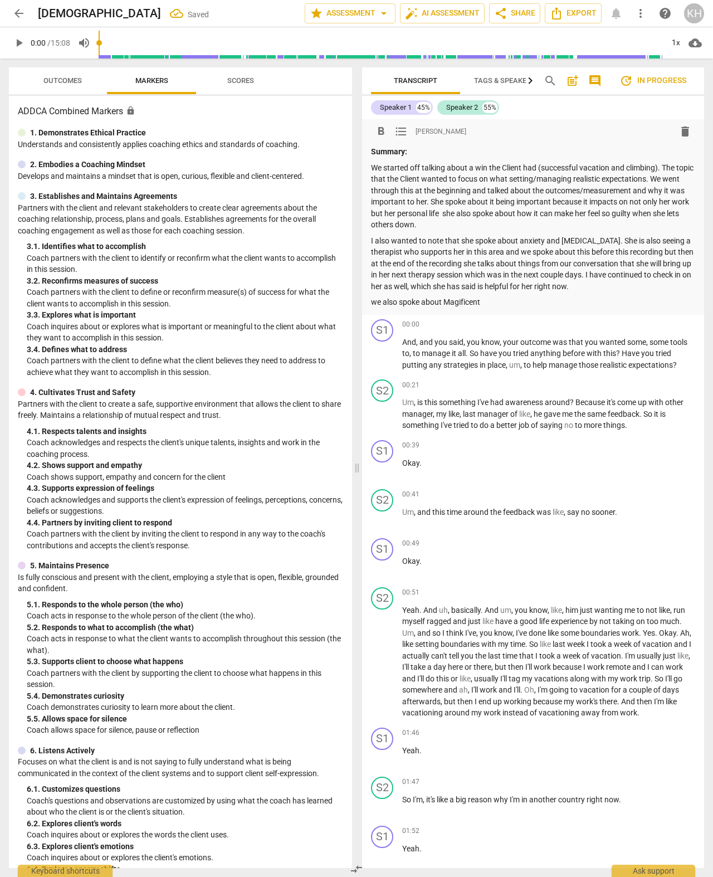
click at [467, 303] on p "we also spoke about Magificent" at bounding box center [533, 302] width 324 height 12
click at [389, 464] on span "play_arrow" at bounding box center [382, 469] width 13 height 13
click at [490, 302] on p "we also spoke about Magificent" at bounding box center [533, 302] width 324 height 12
click at [22, 41] on span "pause" at bounding box center [18, 42] width 13 height 13
type input "42"
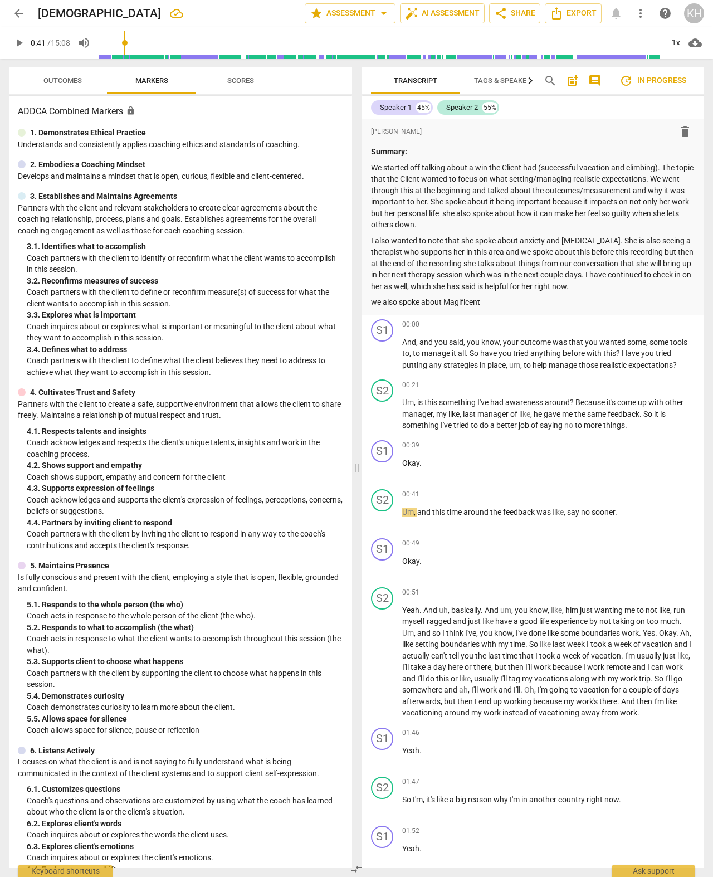
click at [456, 300] on p "we also spoke about Magificent" at bounding box center [533, 302] width 324 height 12
click at [466, 300] on p "we also spoke about Magificent" at bounding box center [533, 302] width 324 height 12
click at [391, 290] on div "Summary: We started off talking about a win the Client had (successful vacation…" at bounding box center [533, 227] width 324 height 162
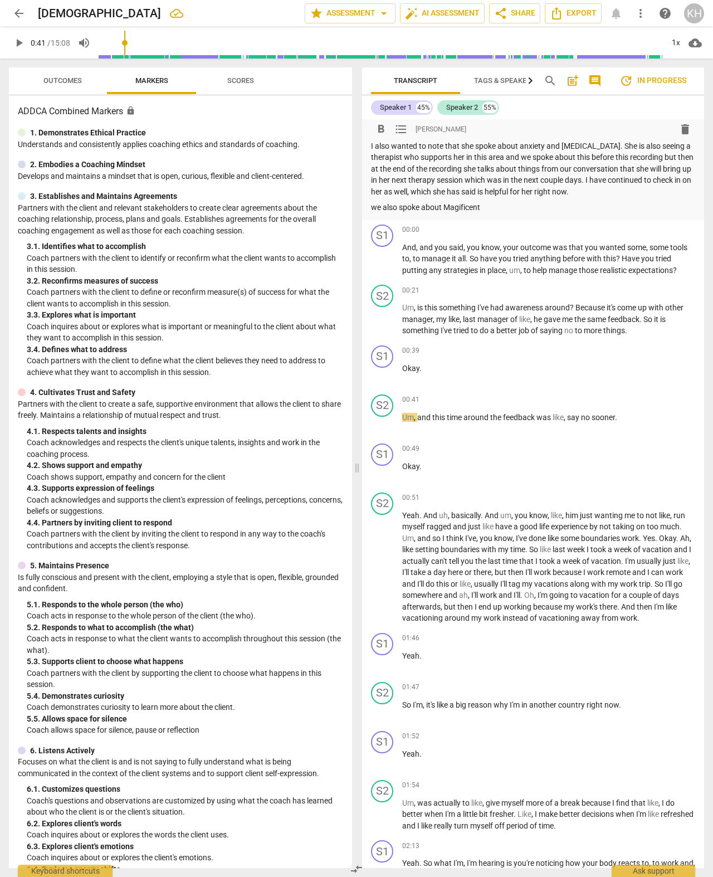
scroll to position [94, 0]
click at [489, 210] on p "we also spoke about Magificent" at bounding box center [533, 209] width 324 height 12
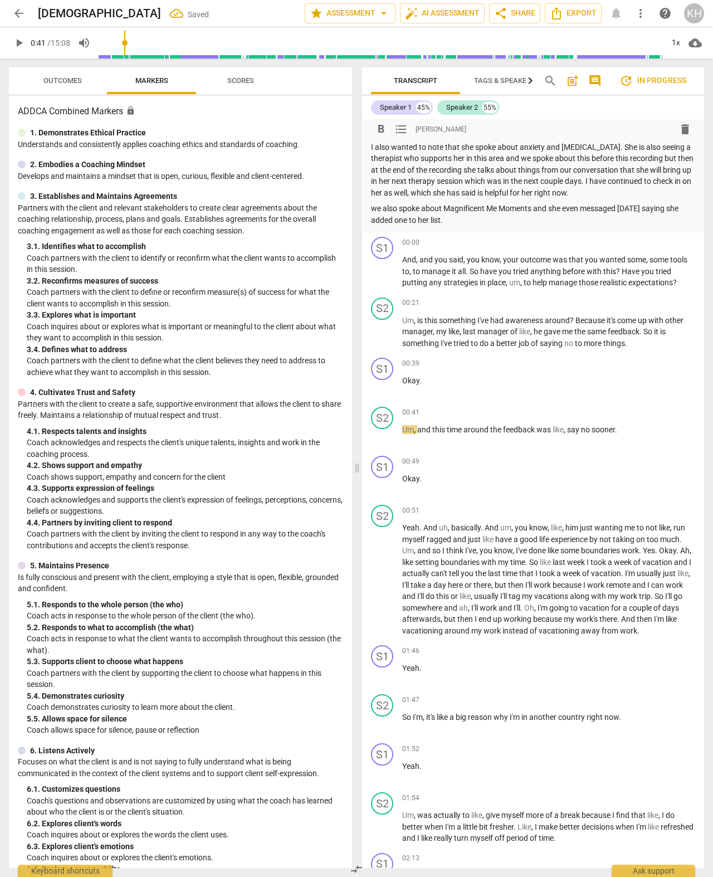
click at [16, 12] on span "arrow_back" at bounding box center [18, 13] width 13 height 13
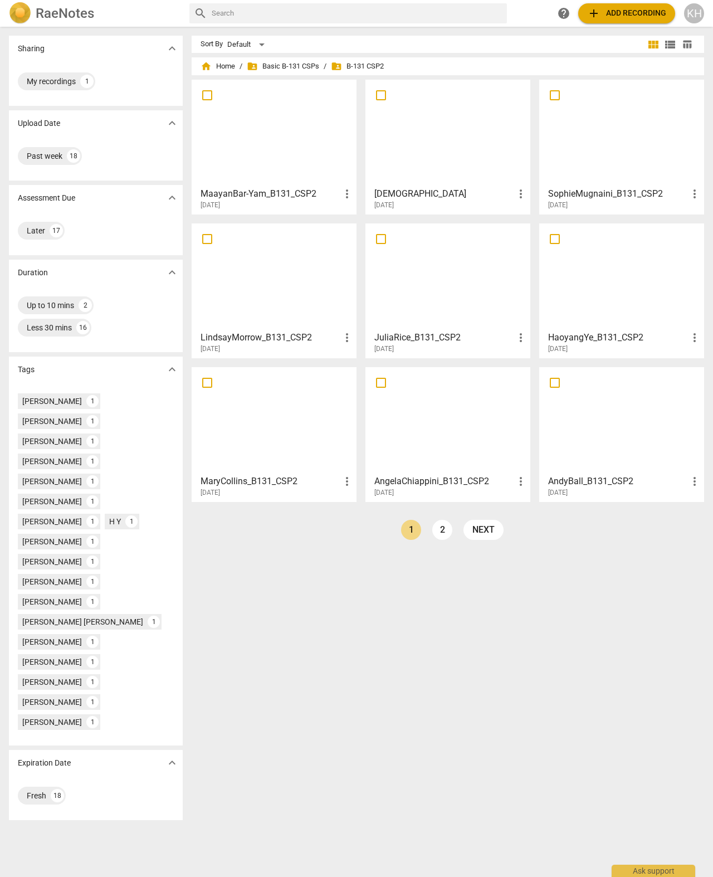
click at [597, 295] on div at bounding box center [621, 276] width 157 height 99
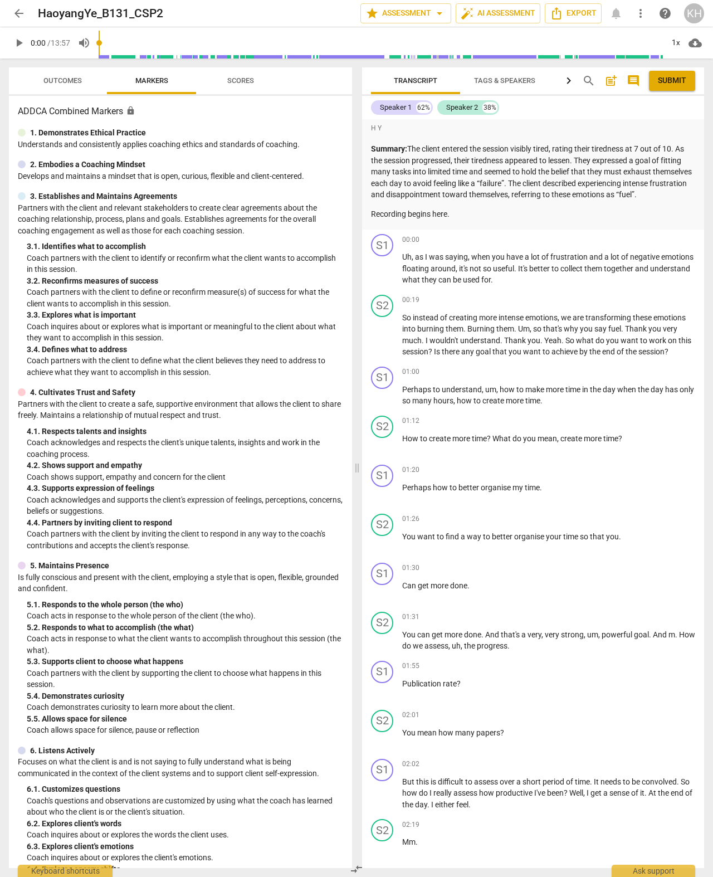
click at [26, 14] on span "arrow_back" at bounding box center [19, 13] width 20 height 13
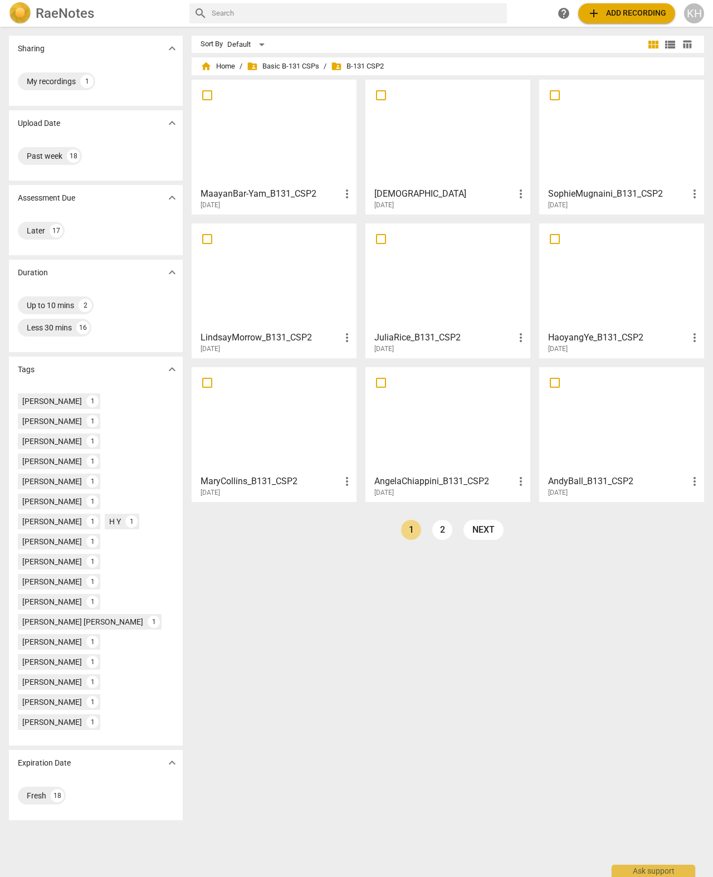
click at [434, 537] on li "2" at bounding box center [442, 530] width 20 height 20
click at [441, 534] on link "2" at bounding box center [442, 530] width 20 height 20
click at [596, 481] on h3 "AmyHicks_B131_CSP2" at bounding box center [618, 480] width 140 height 13
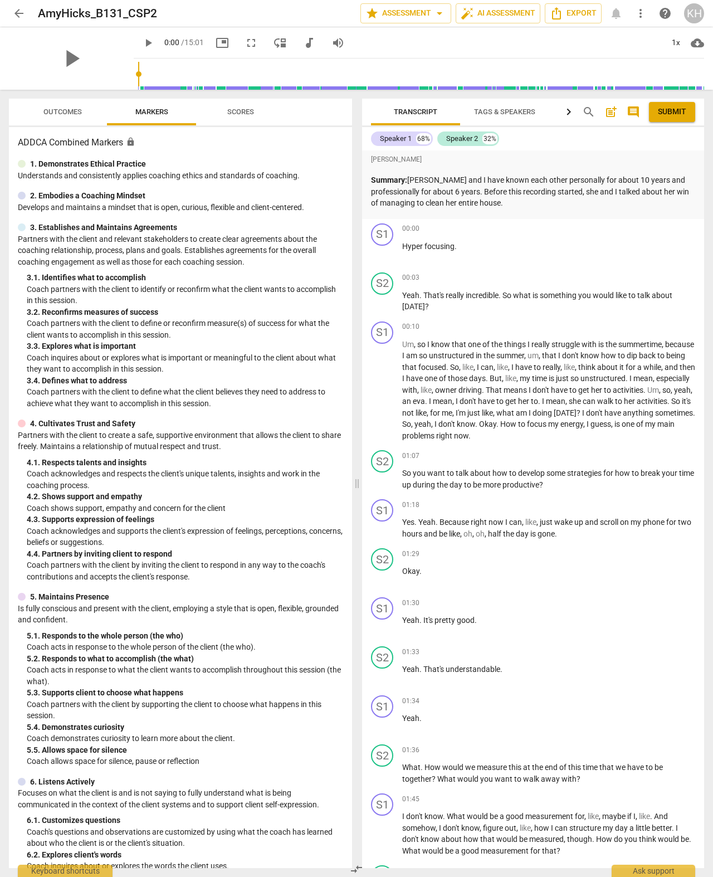
click at [10, 11] on span "arrow_back" at bounding box center [19, 13] width 20 height 13
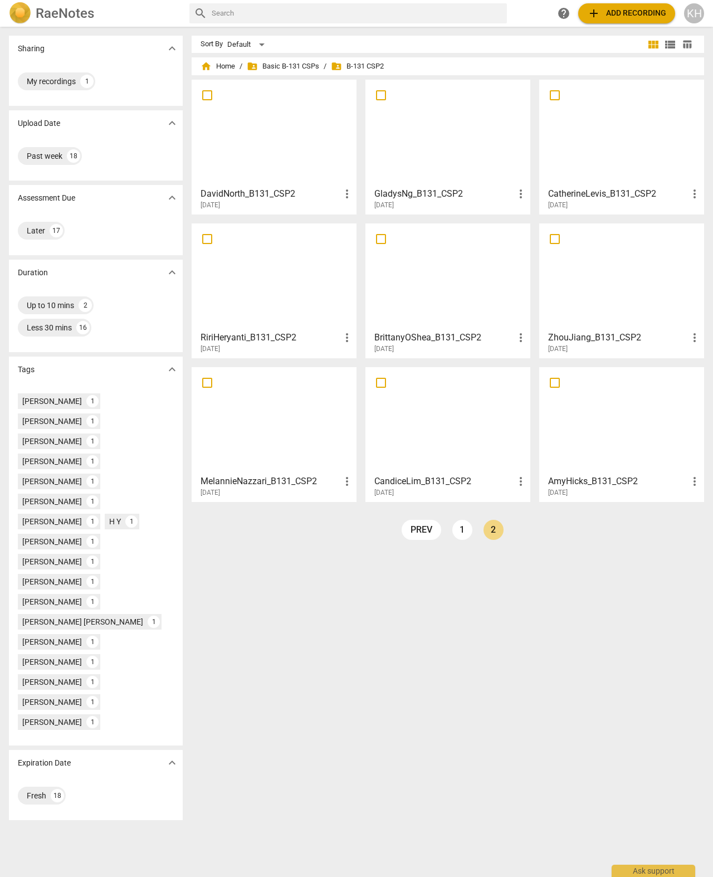
click at [450, 428] on div at bounding box center [447, 420] width 157 height 99
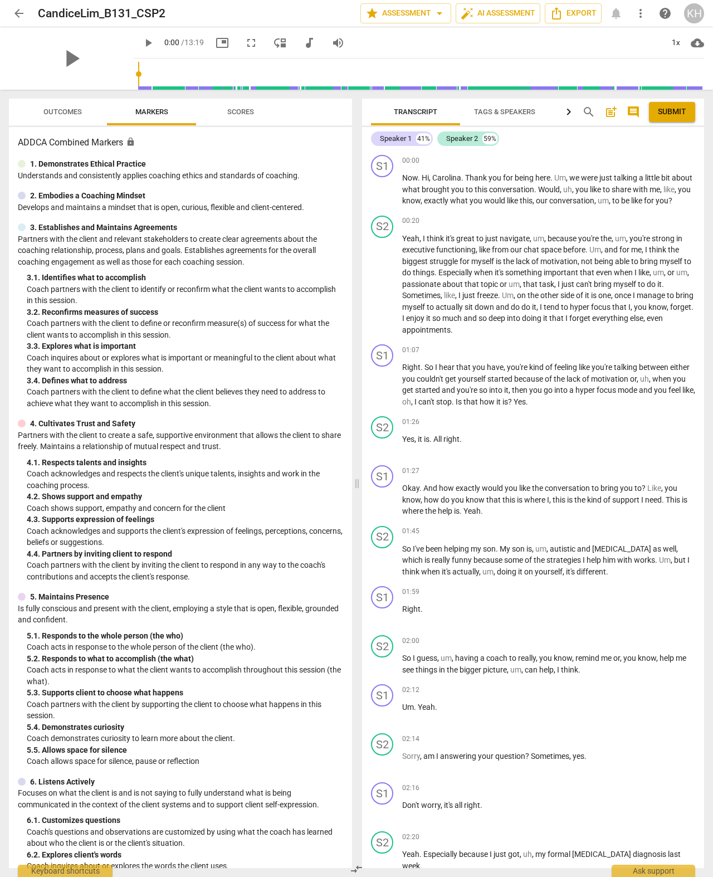
click at [18, 13] on span "arrow_back" at bounding box center [18, 13] width 13 height 13
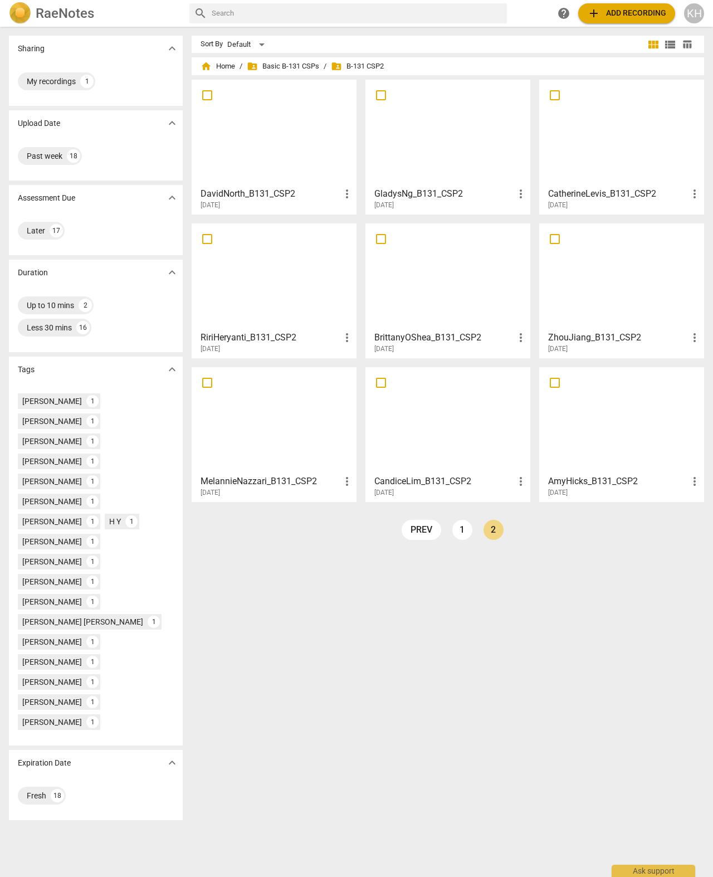
click at [272, 397] on div at bounding box center [273, 420] width 157 height 99
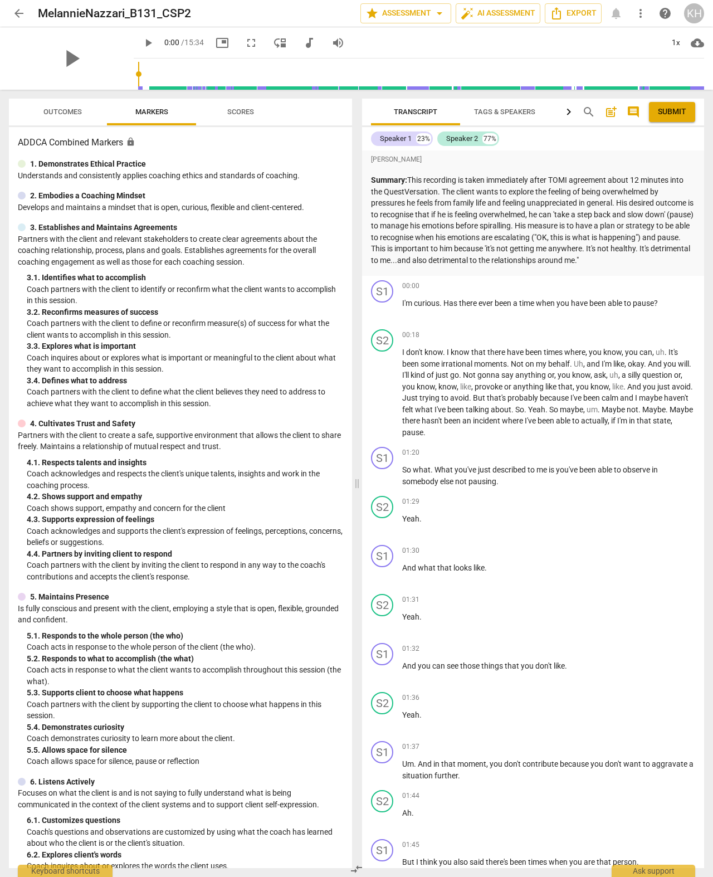
click at [9, 14] on span "arrow_back" at bounding box center [19, 13] width 20 height 13
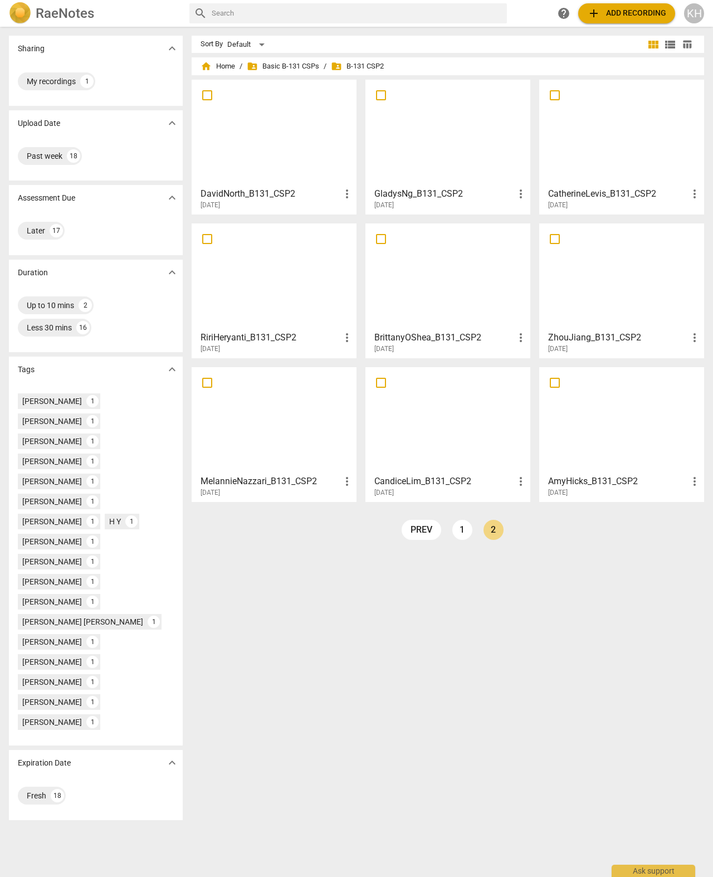
click at [570, 304] on div at bounding box center [621, 276] width 157 height 99
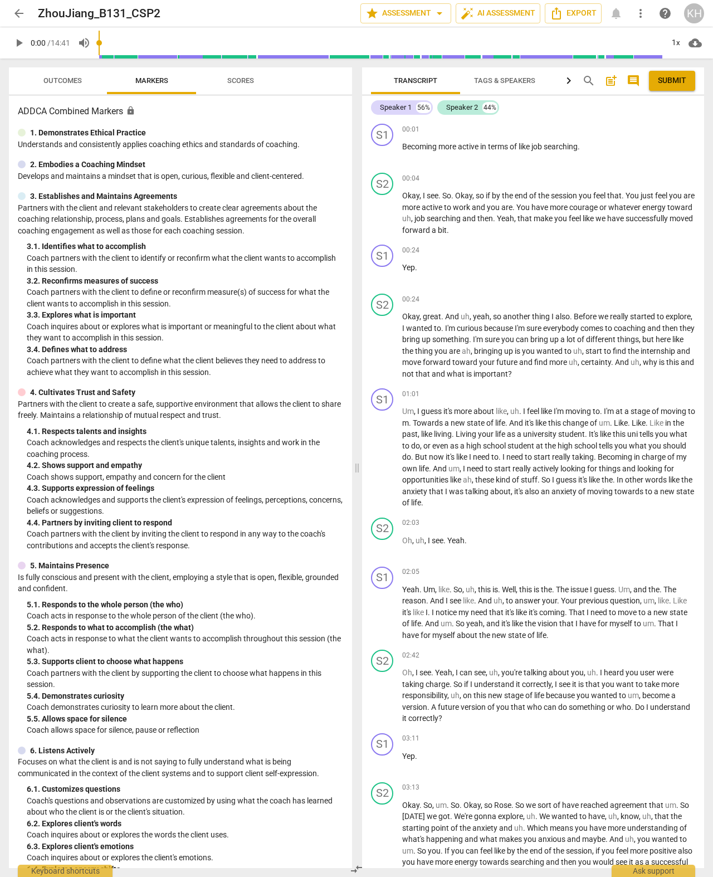
click at [17, 12] on span "arrow_back" at bounding box center [18, 13] width 13 height 13
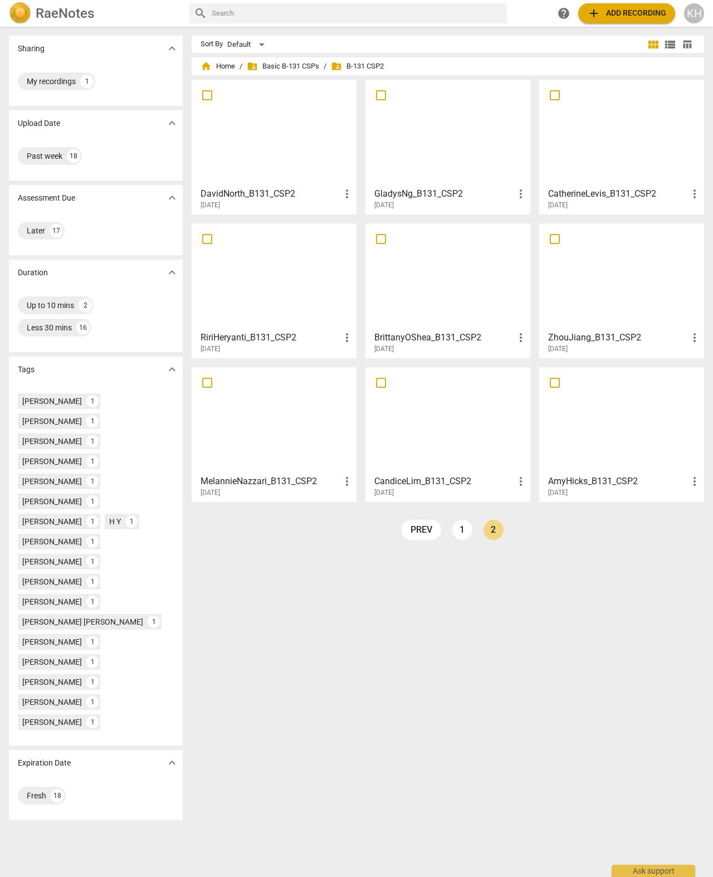
click at [443, 297] on div at bounding box center [447, 276] width 157 height 99
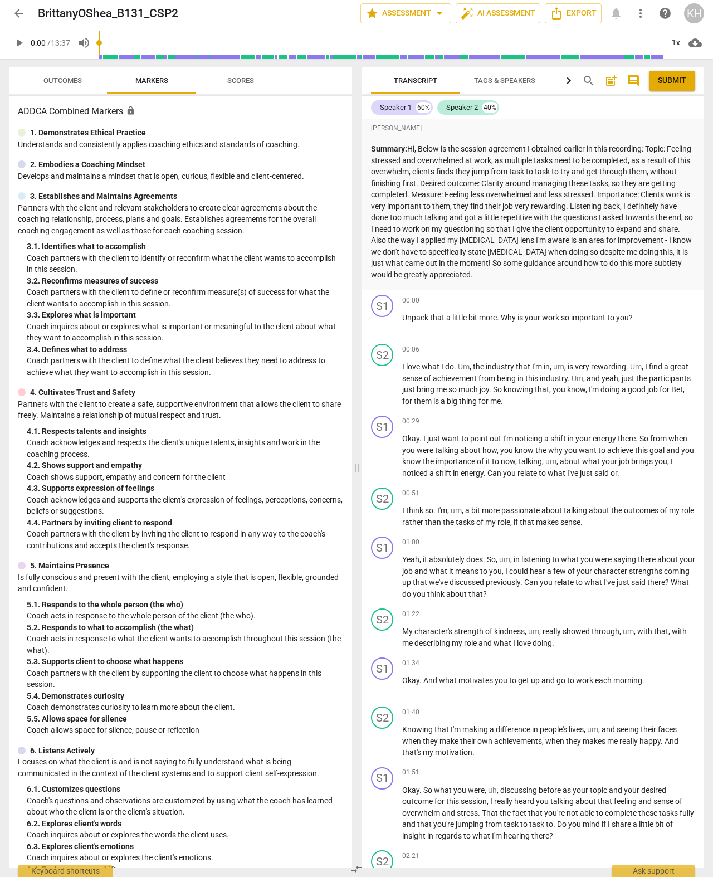
click at [9, 7] on span "arrow_back" at bounding box center [19, 13] width 20 height 13
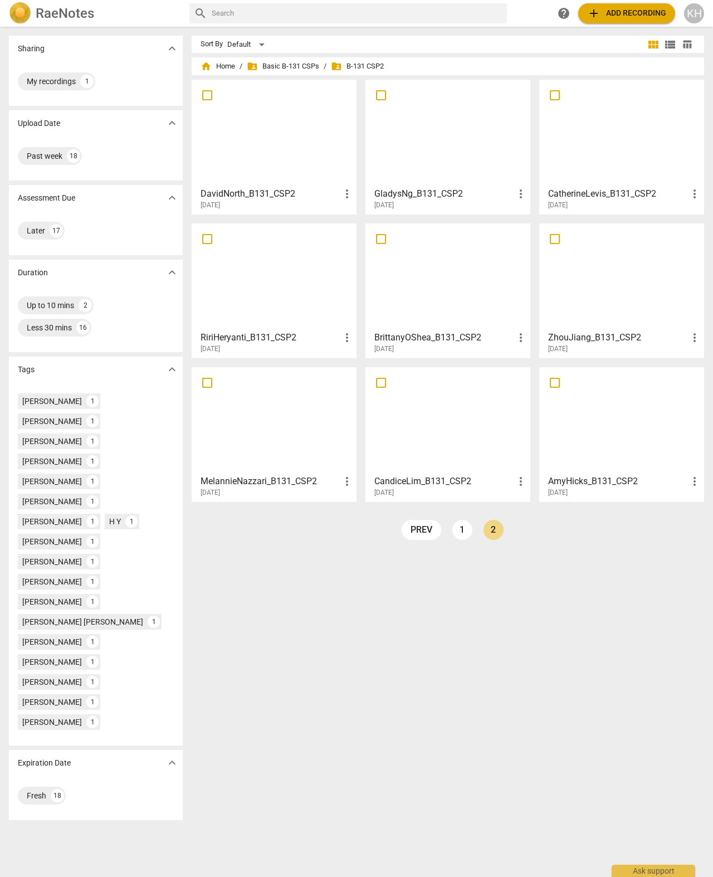
click at [256, 301] on div at bounding box center [273, 276] width 157 height 99
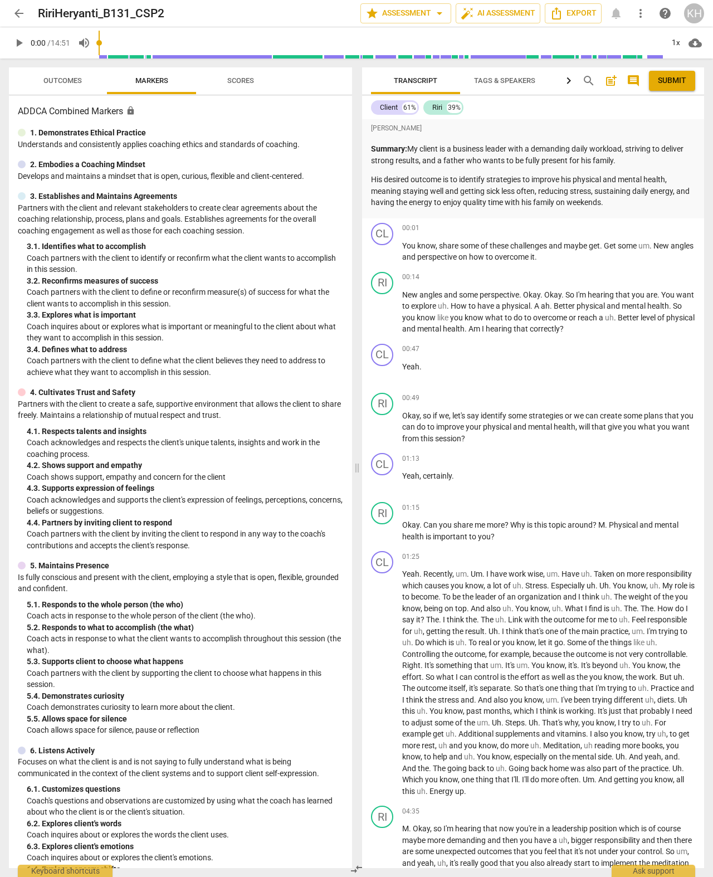
click at [21, 17] on span "arrow_back" at bounding box center [18, 13] width 13 height 13
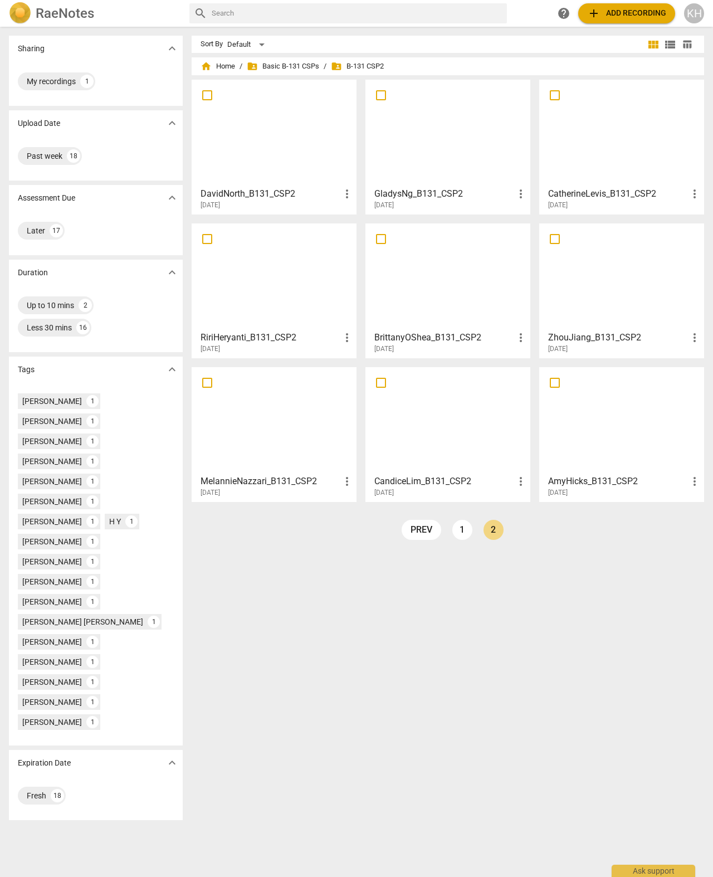
click at [606, 166] on div at bounding box center [621, 133] width 157 height 99
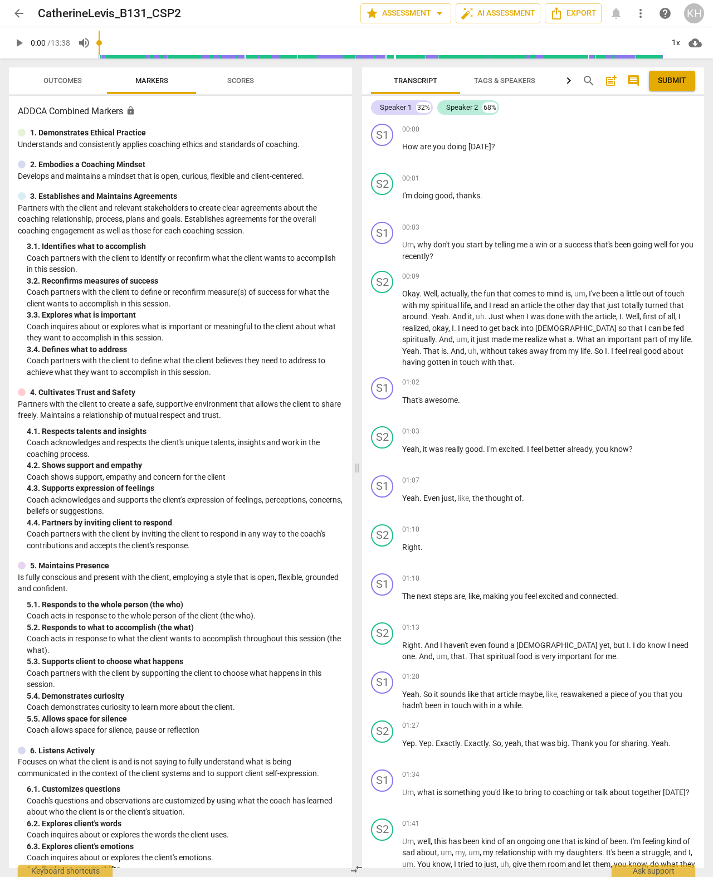
click at [2, 13] on header "arrow_back CatherineLevis_B131_CSP2 edit star Assessment arrow_drop_down auto_f…" at bounding box center [356, 13] width 713 height 27
click at [16, 18] on span "arrow_back" at bounding box center [18, 13] width 13 height 13
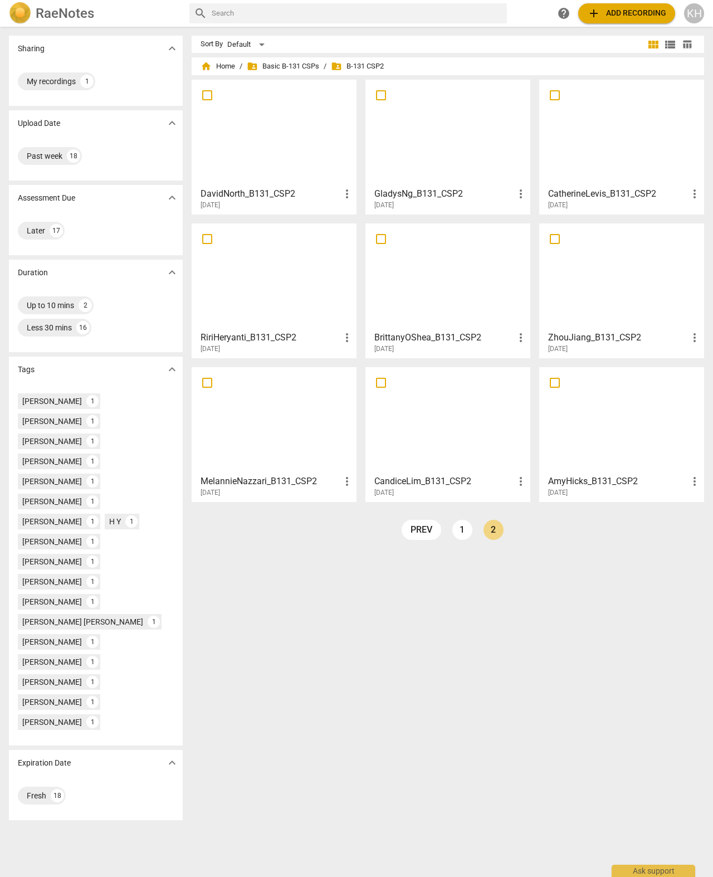
click at [391, 151] on div at bounding box center [447, 133] width 157 height 99
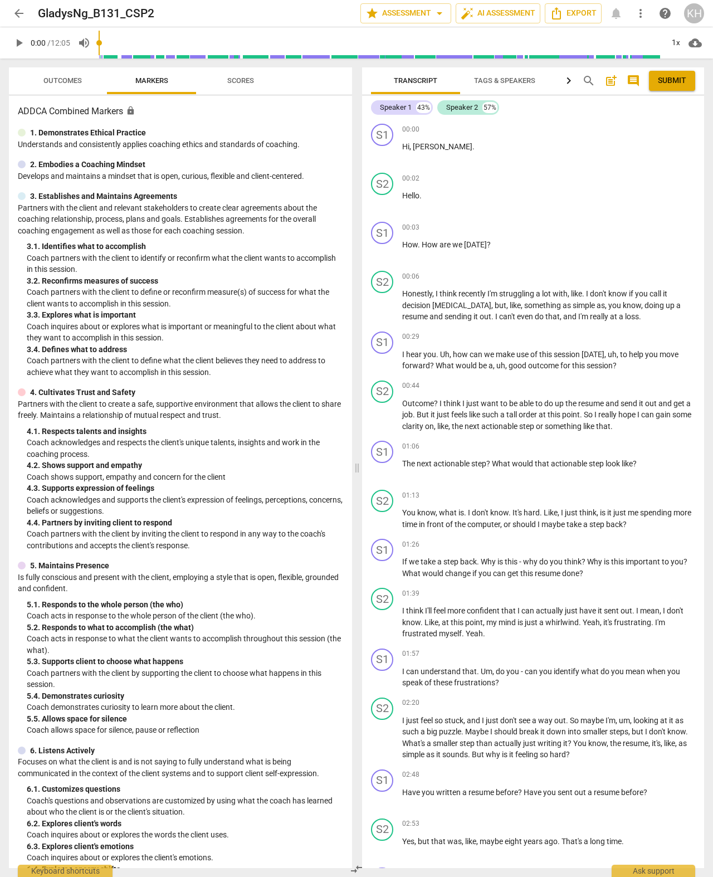
click at [12, 12] on span "arrow_back" at bounding box center [19, 13] width 20 height 13
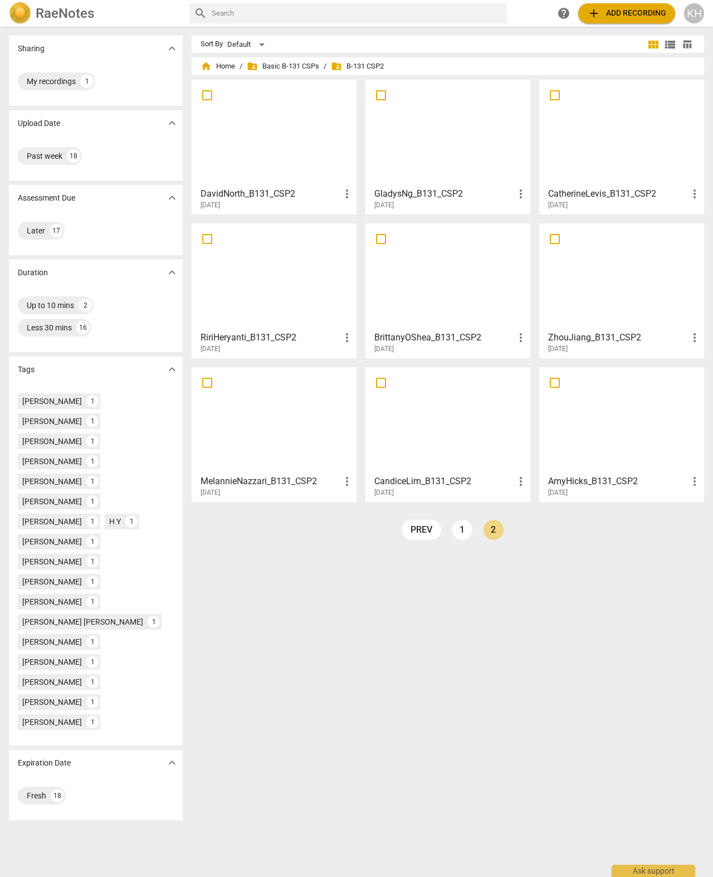
click at [421, 531] on link "prev" at bounding box center [422, 530] width 40 height 20
click at [439, 155] on div at bounding box center [447, 133] width 157 height 99
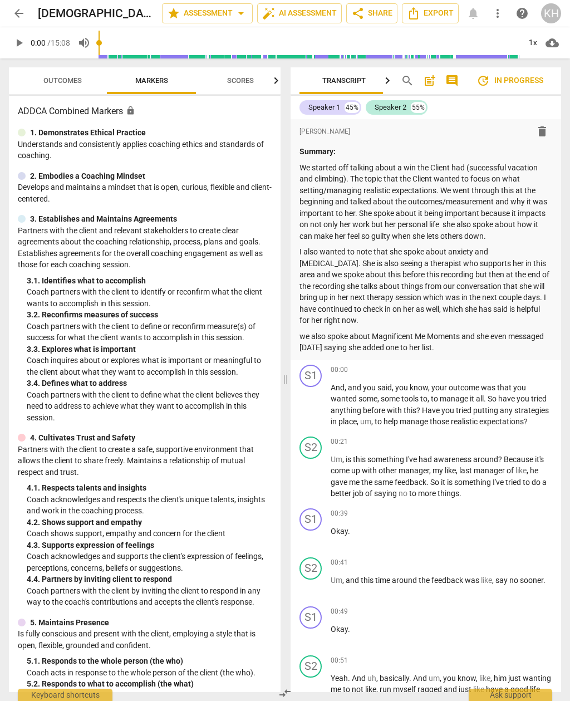
click at [15, 14] on span "arrow_back" at bounding box center [18, 13] width 13 height 13
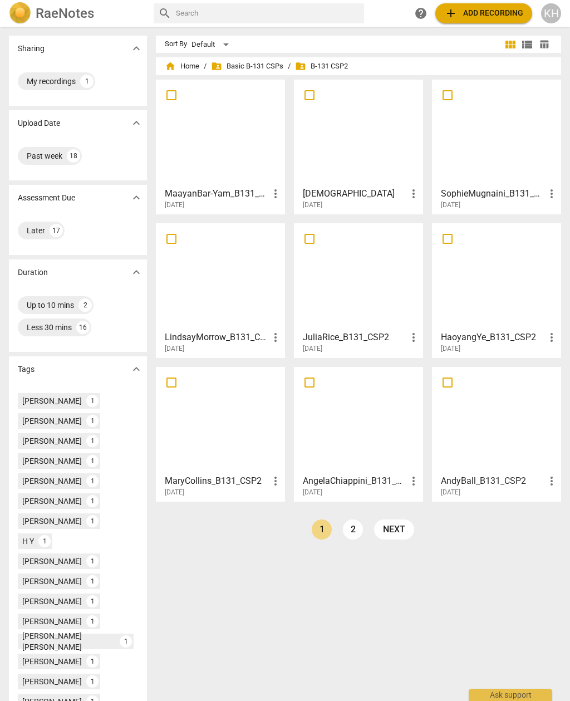
click at [350, 530] on link "2" at bounding box center [353, 530] width 20 height 20
click at [326, 535] on link "prev" at bounding box center [332, 530] width 40 height 20
click at [317, 530] on link "1" at bounding box center [322, 530] width 20 height 20
click at [351, 532] on link "2" at bounding box center [353, 530] width 20 height 20
click at [368, 531] on link "1" at bounding box center [373, 530] width 20 height 20
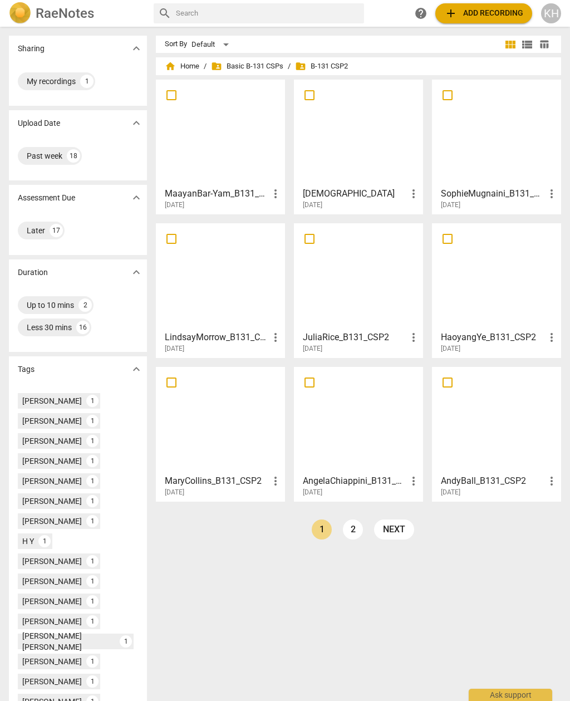
click at [244, 66] on span "folder_shared Basic B-131 CSPs" at bounding box center [247, 66] width 72 height 11
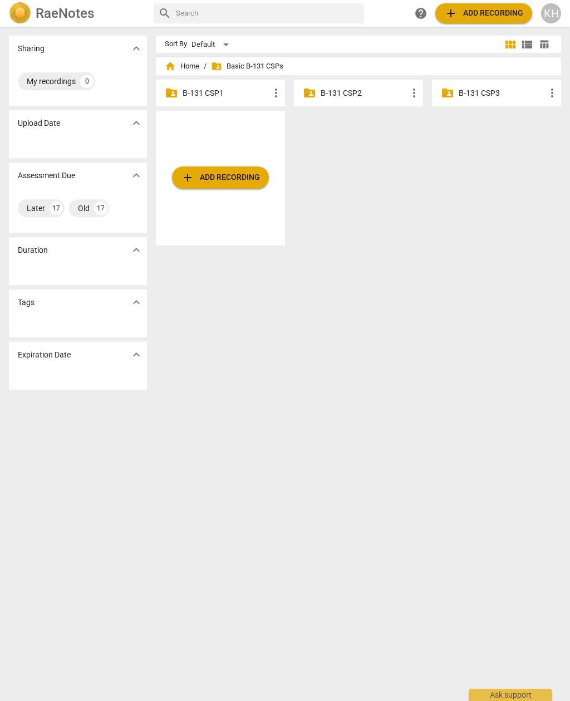
click at [197, 92] on p "B-131 CSP1" at bounding box center [226, 93] width 87 height 12
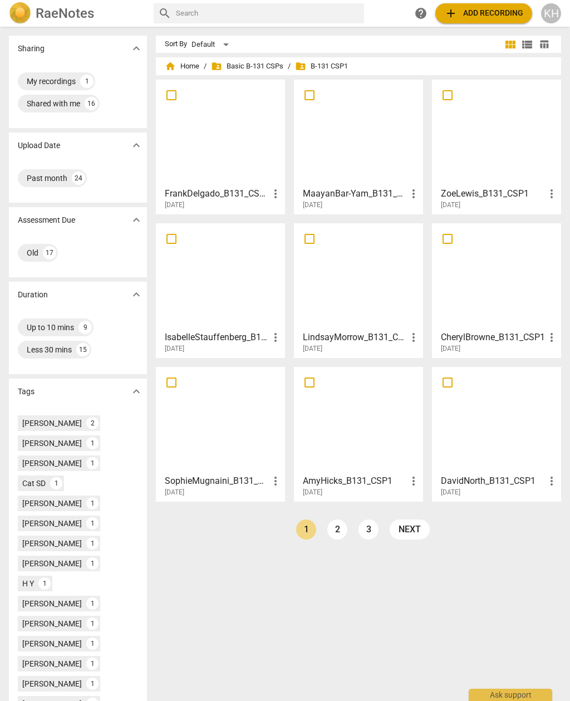
click at [188, 141] on div at bounding box center [220, 133] width 121 height 99
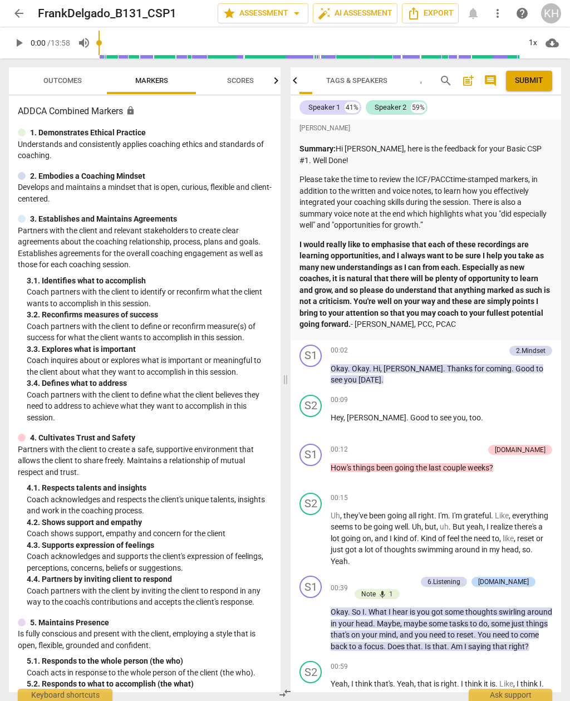
scroll to position [0, 70]
click at [367, 84] on span "Tags & Speakers" at bounding box center [363, 80] width 61 height 8
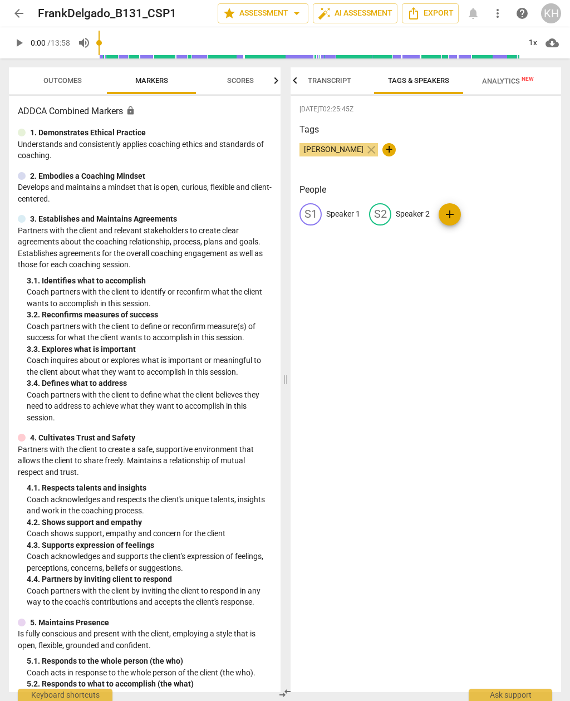
scroll to position [0, 14]
click at [512, 87] on span "Analytics New" at bounding box center [508, 80] width 79 height 17
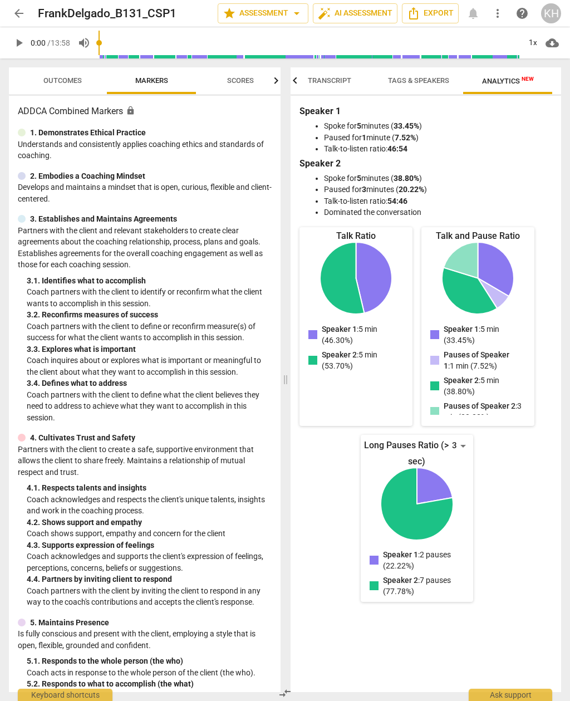
click at [17, 14] on span "arrow_back" at bounding box center [18, 13] width 13 height 13
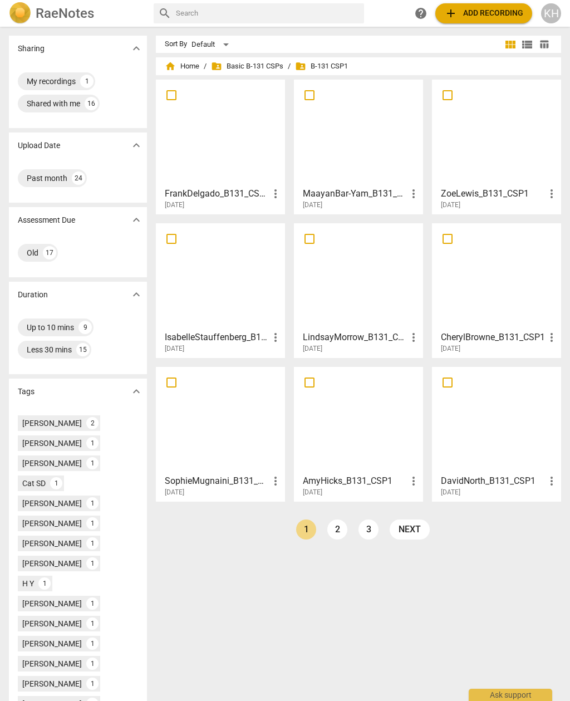
click at [211, 265] on div at bounding box center [220, 276] width 121 height 99
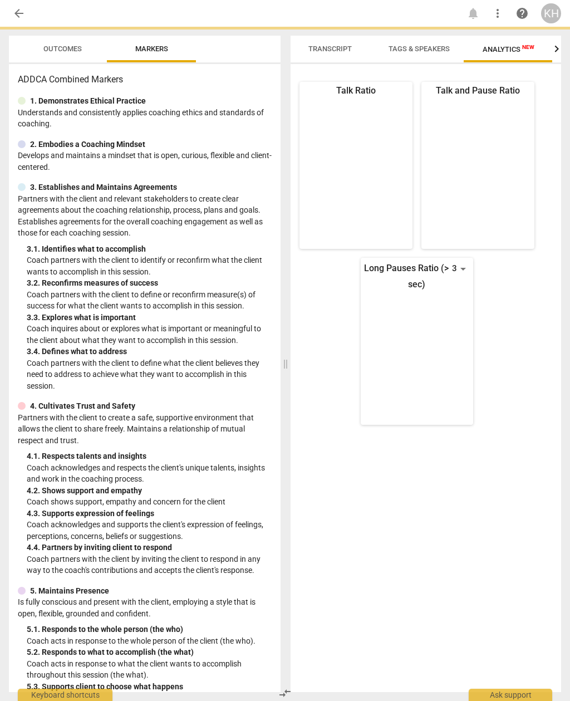
scroll to position [0, 14]
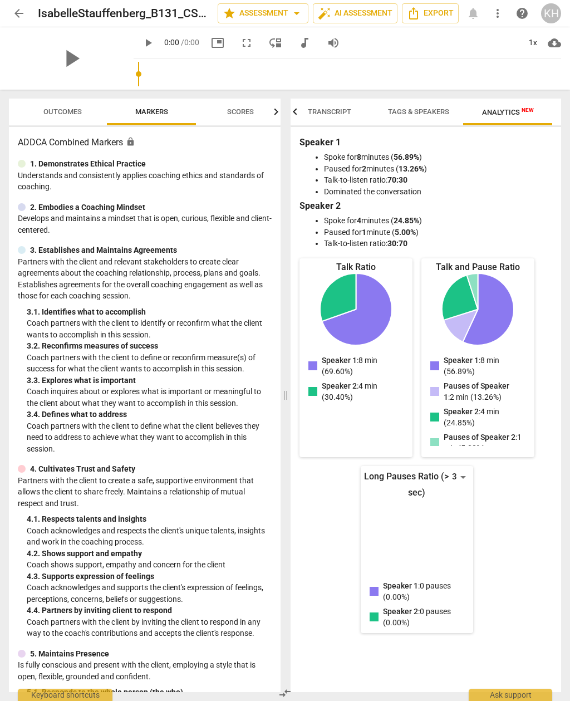
click at [410, 116] on span "Tags & Speakers" at bounding box center [419, 112] width 88 height 15
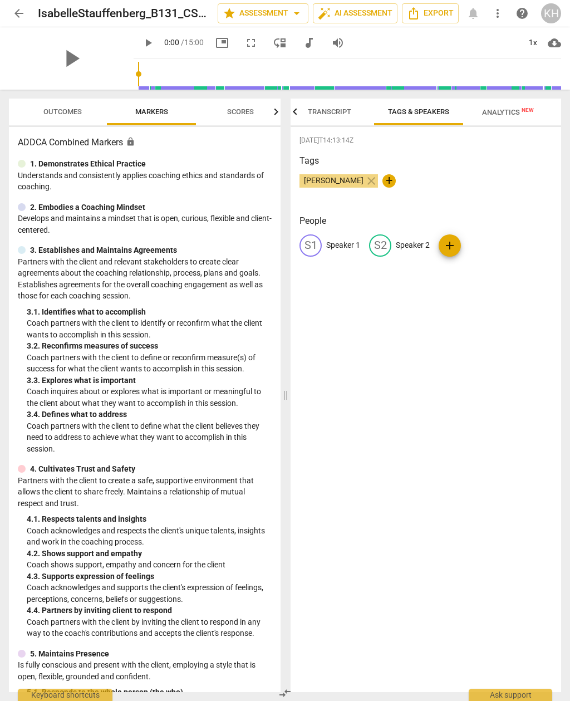
click at [319, 123] on button "Transcript" at bounding box center [329, 112] width 89 height 27
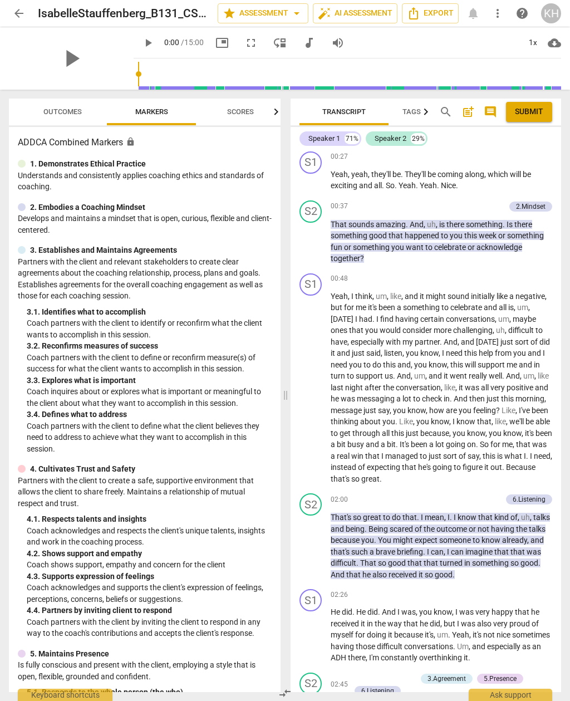
scroll to position [136, 0]
click at [18, 11] on span "arrow_back" at bounding box center [18, 13] width 13 height 13
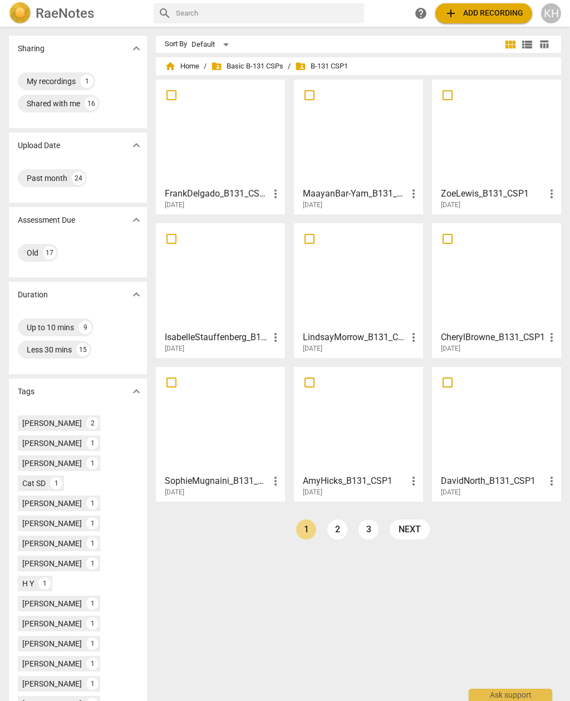
click at [336, 265] on div at bounding box center [358, 276] width 121 height 99
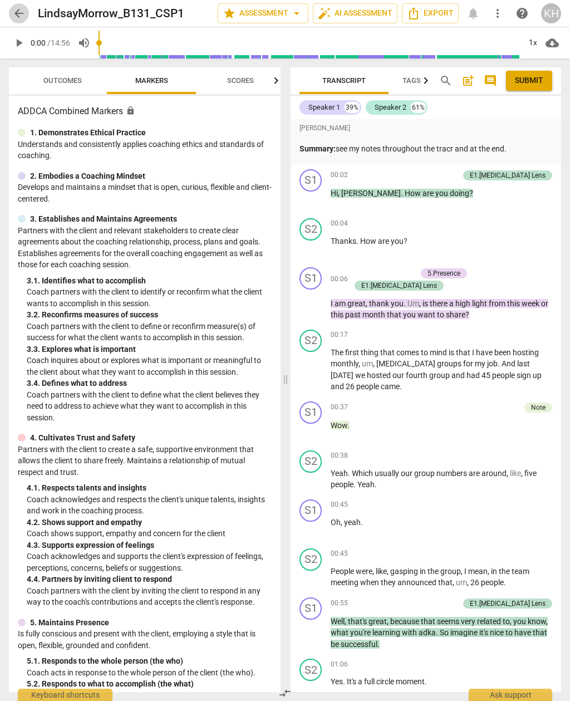
click at [17, 13] on span "arrow_back" at bounding box center [18, 13] width 13 height 13
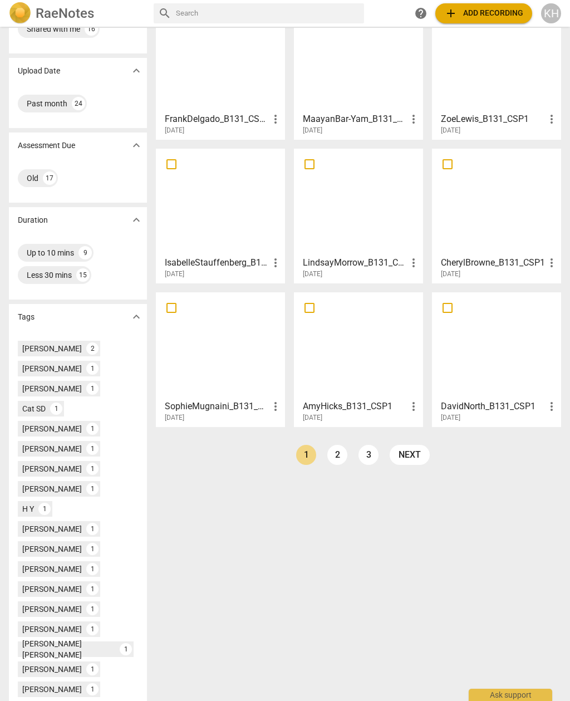
scroll to position [76, 0]
click at [335, 459] on link "2" at bounding box center [337, 454] width 20 height 20
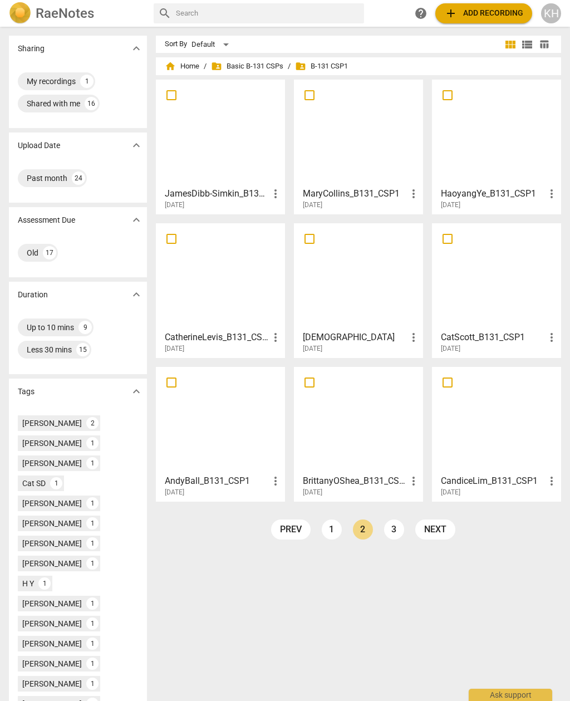
click at [328, 338] on h3 "[DEMOGRAPHIC_DATA]" at bounding box center [355, 337] width 104 height 13
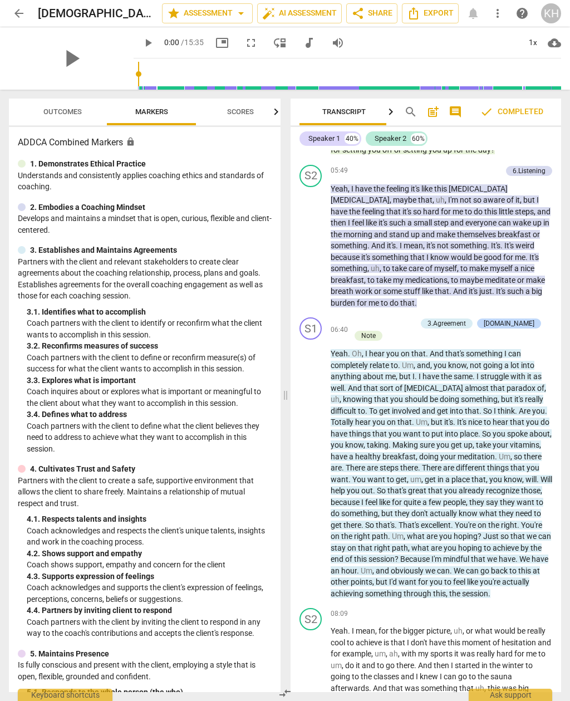
scroll to position [1535, 0]
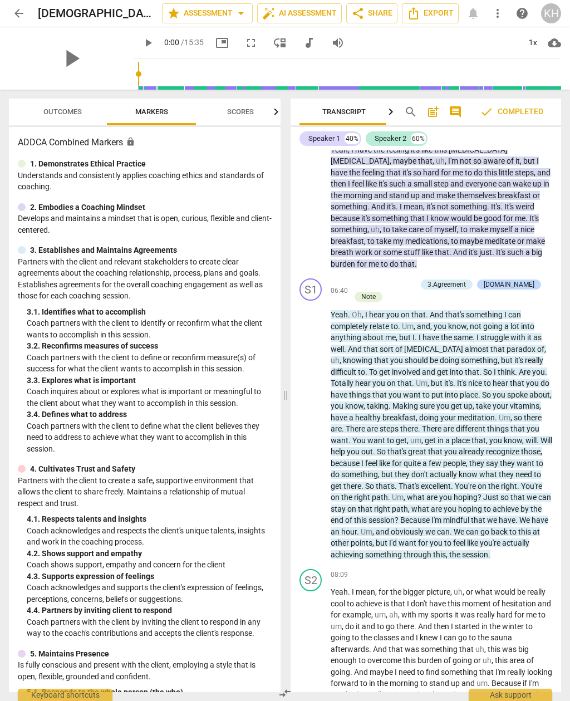
click at [19, 12] on span "arrow_back" at bounding box center [18, 13] width 13 height 13
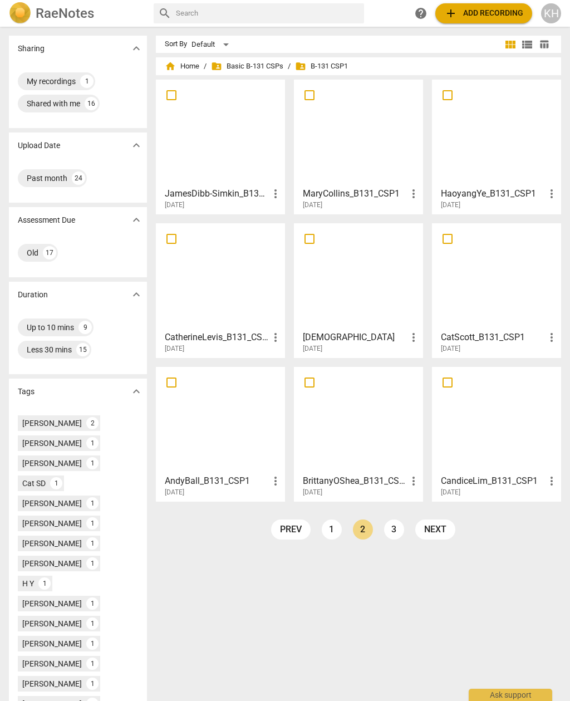
click at [388, 534] on link "3" at bounding box center [394, 530] width 20 height 20
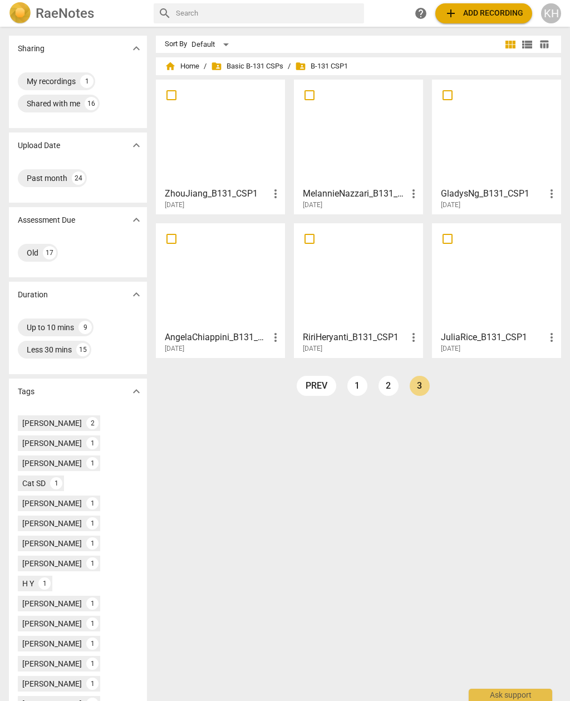
click at [384, 393] on link "2" at bounding box center [389, 386] width 20 height 20
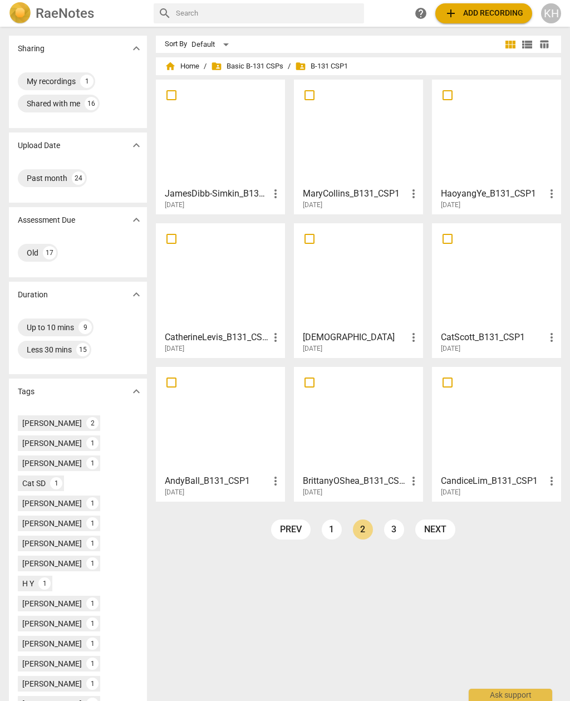
click at [326, 528] on link "1" at bounding box center [332, 530] width 20 height 20
